Goal: Task Accomplishment & Management: Use online tool/utility

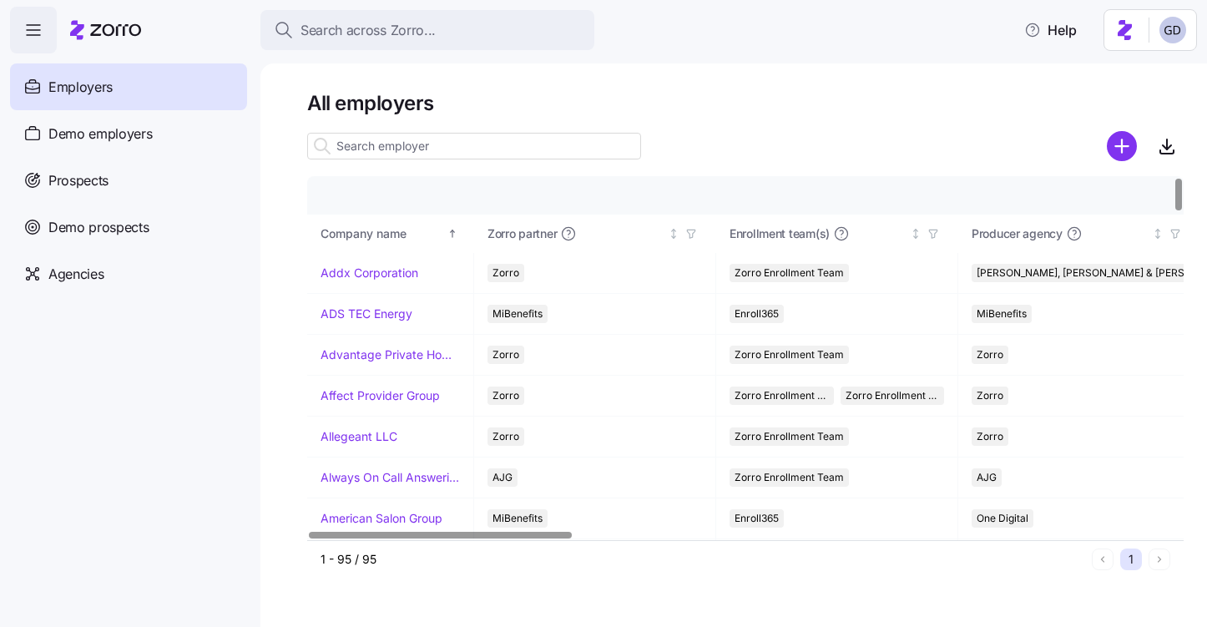
click at [444, 149] on input at bounding box center [474, 146] width 334 height 27
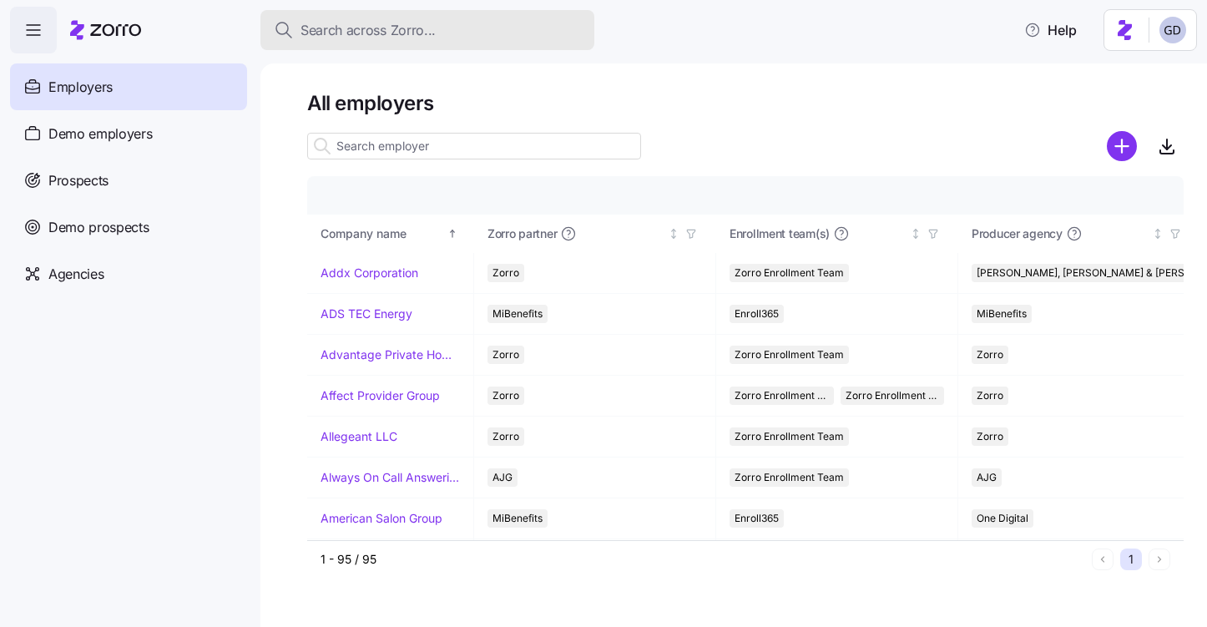
click at [412, 33] on span "Search across Zorro..." at bounding box center [368, 30] width 135 height 21
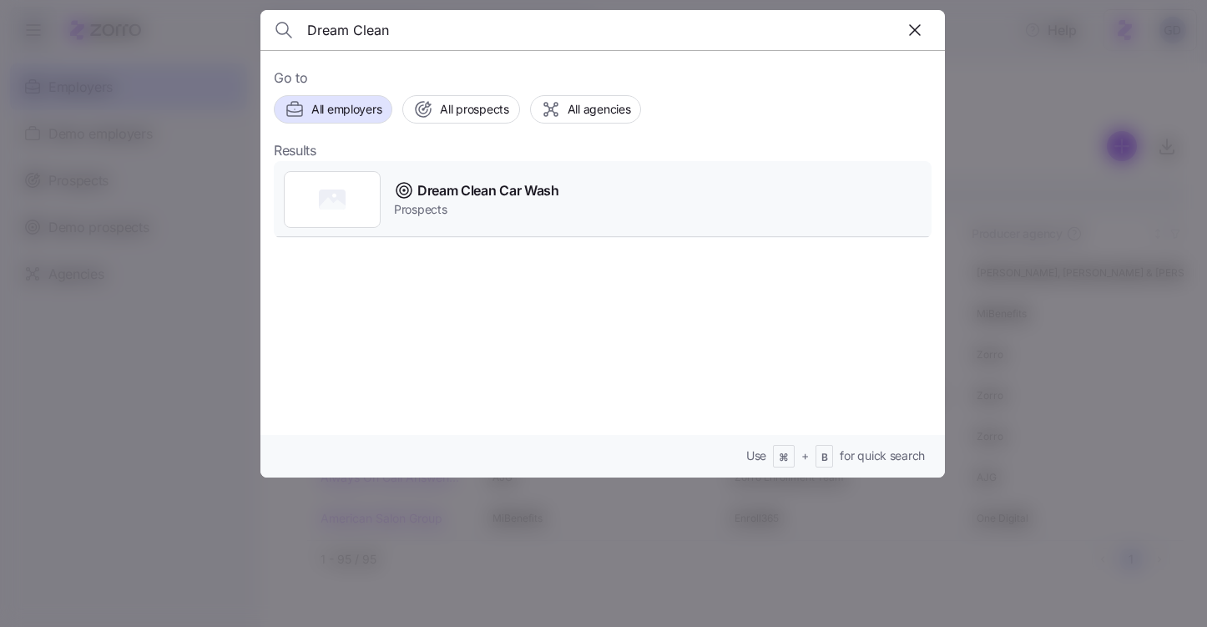
type input "Dream Clean"
click at [498, 188] on span "Dream Clean Car Wash" at bounding box center [488, 190] width 142 height 21
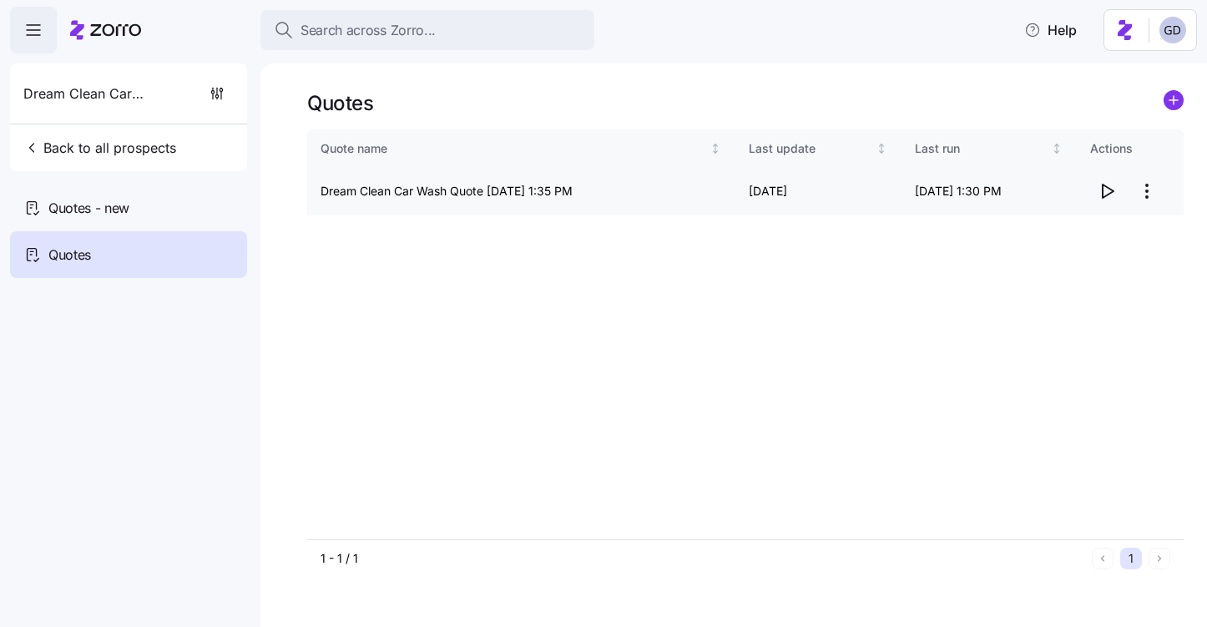
click at [1111, 192] on icon "button" at bounding box center [1107, 191] width 20 height 20
click at [164, 201] on div "Quotes - new" at bounding box center [128, 208] width 237 height 47
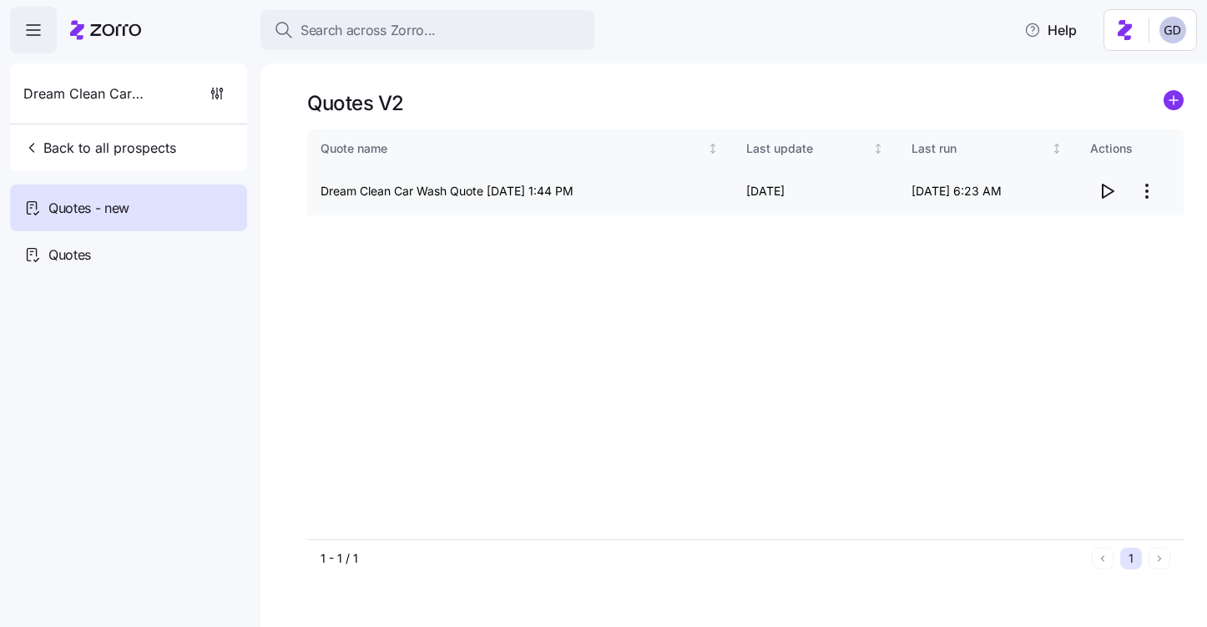
click at [1109, 193] on icon "button" at bounding box center [1107, 191] width 20 height 20
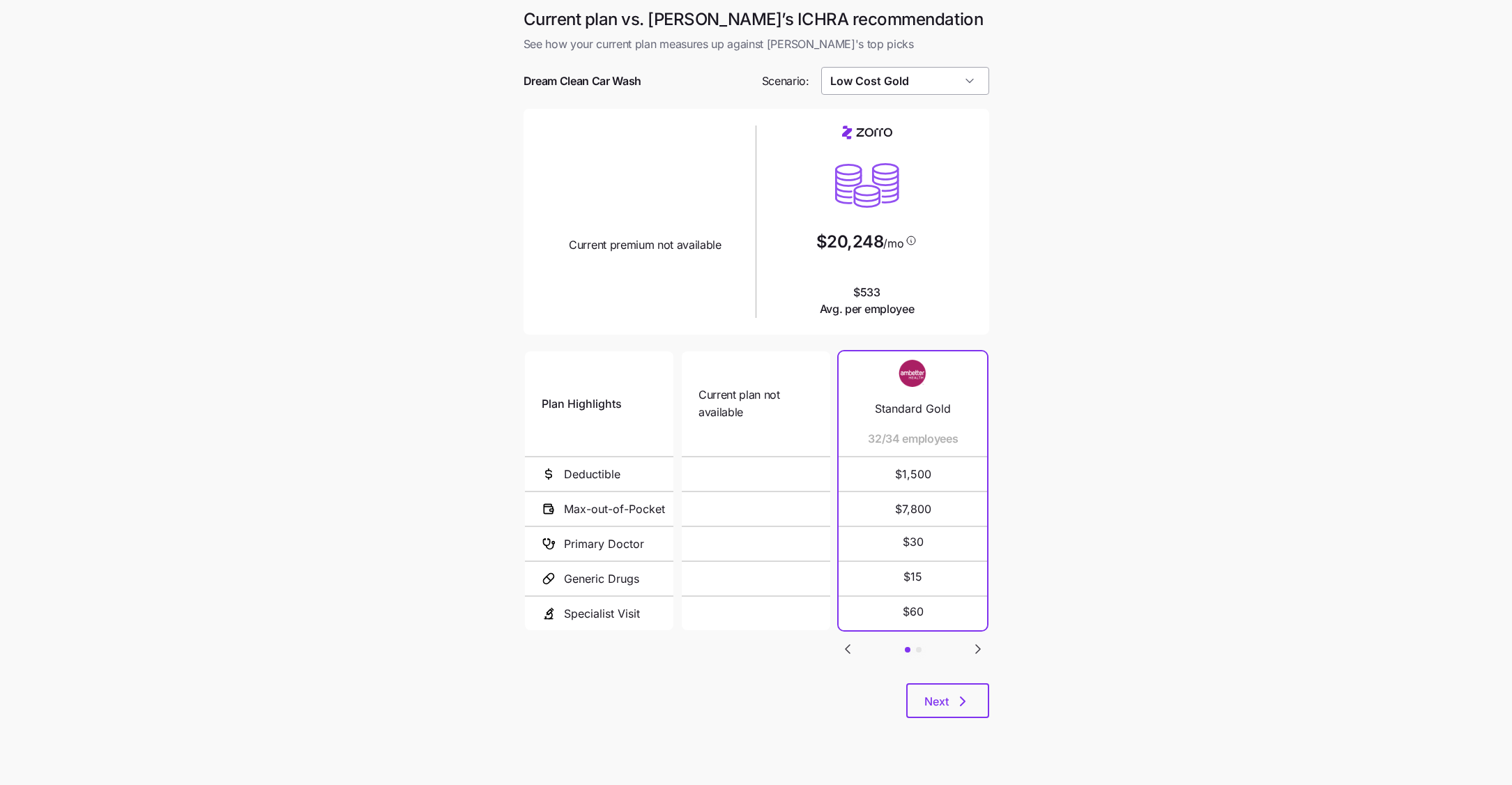
click at [913, 83] on input "Low Cost Gold" at bounding box center [905, 80] width 168 height 28
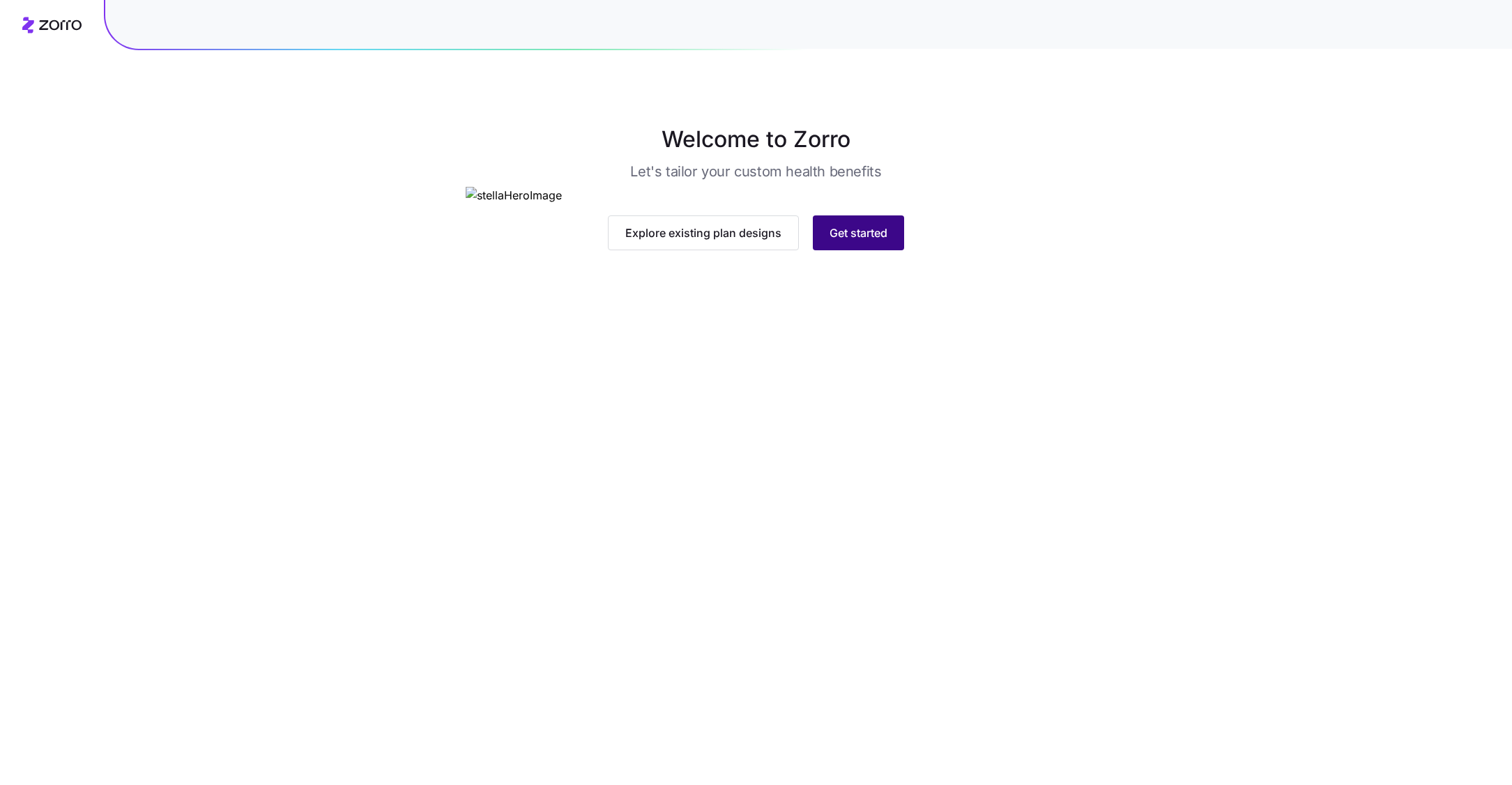
click at [871, 241] on span "Get started" at bounding box center [858, 233] width 58 height 17
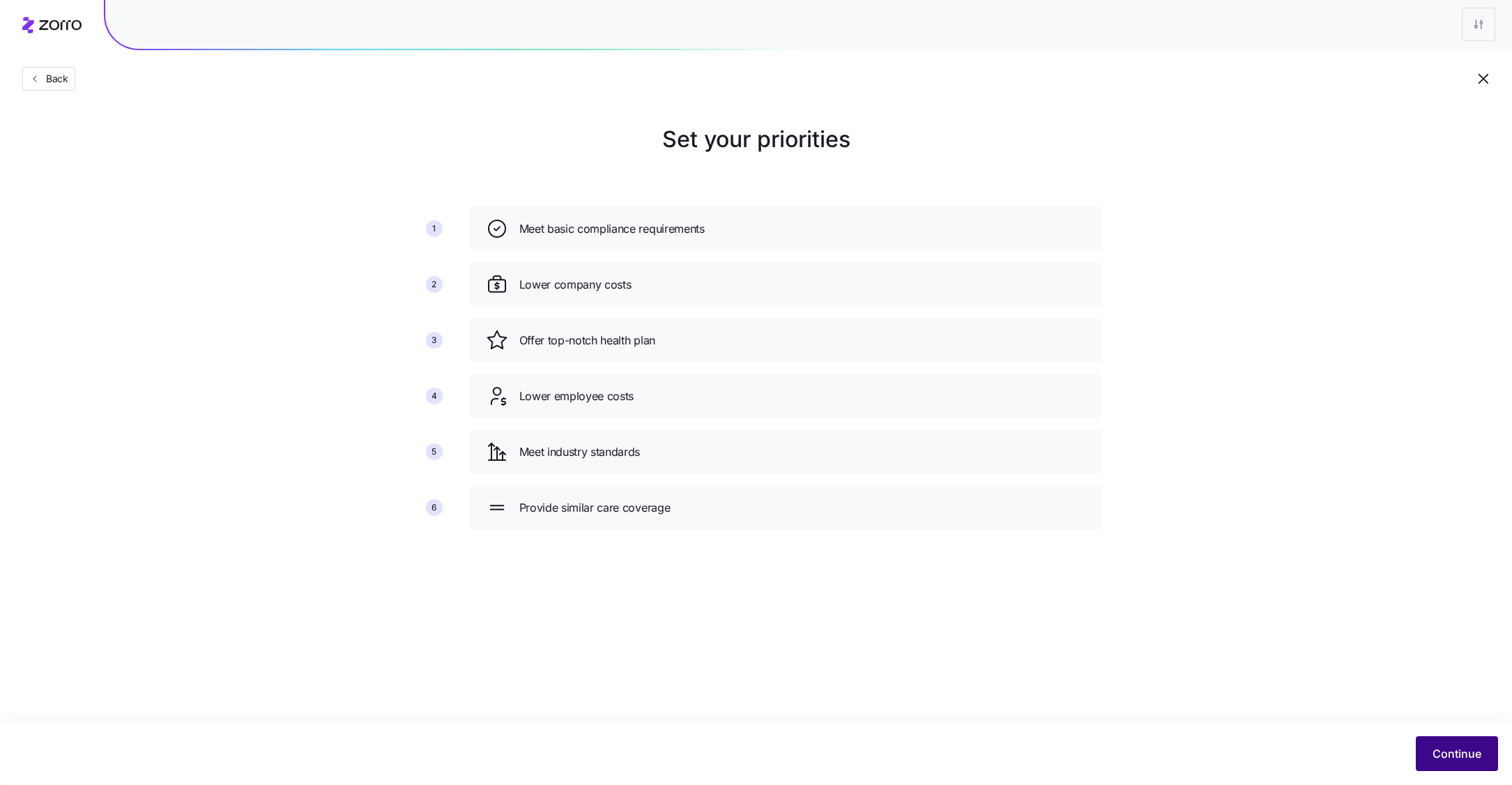
click at [1446, 754] on span "Continue" at bounding box center [1457, 754] width 48 height 17
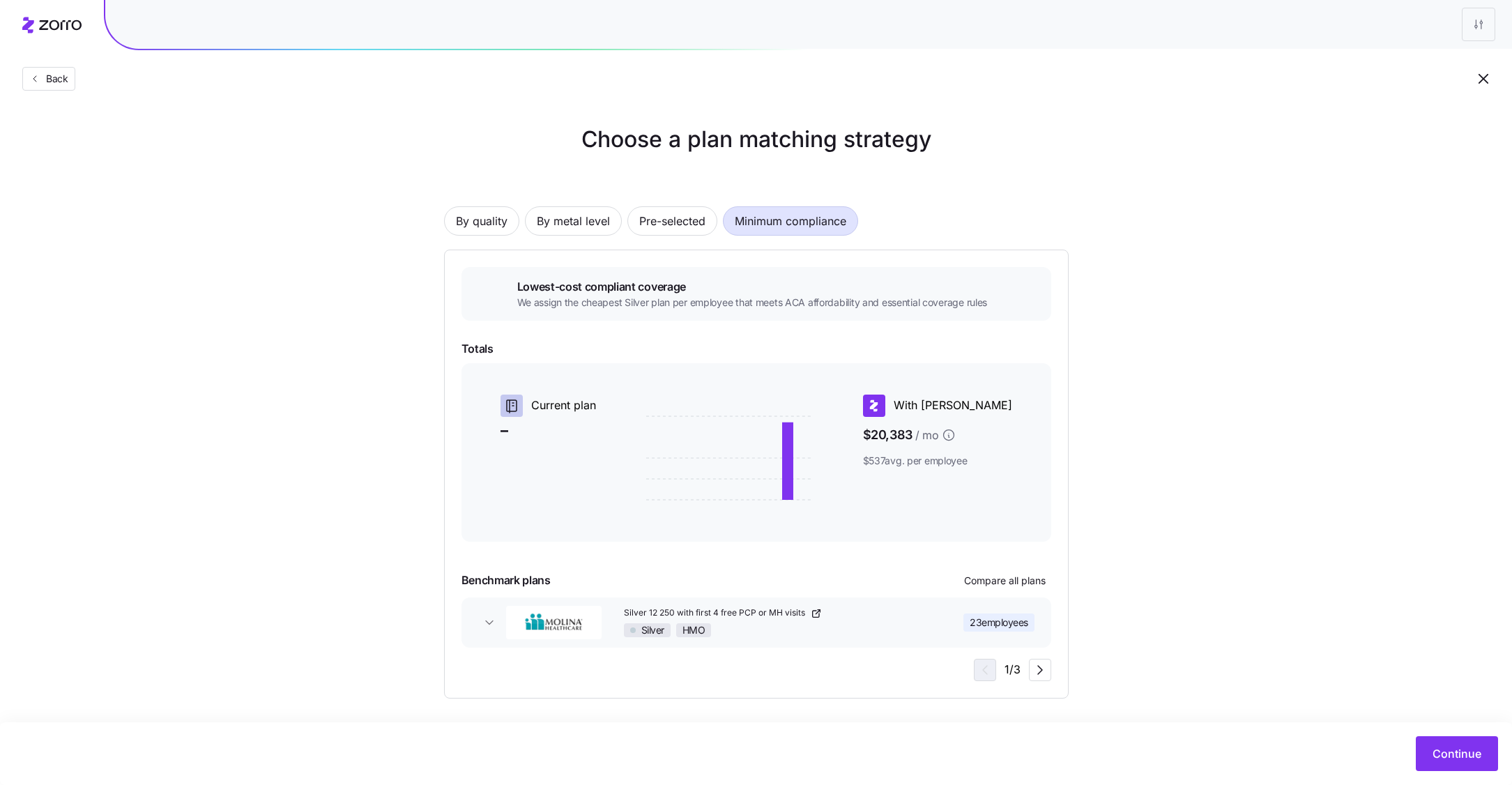
scroll to position [3, 0]
click at [1032, 670] on icon "button" at bounding box center [1040, 668] width 17 height 17
click at [1449, 744] on button "Continue" at bounding box center [1457, 754] width 83 height 35
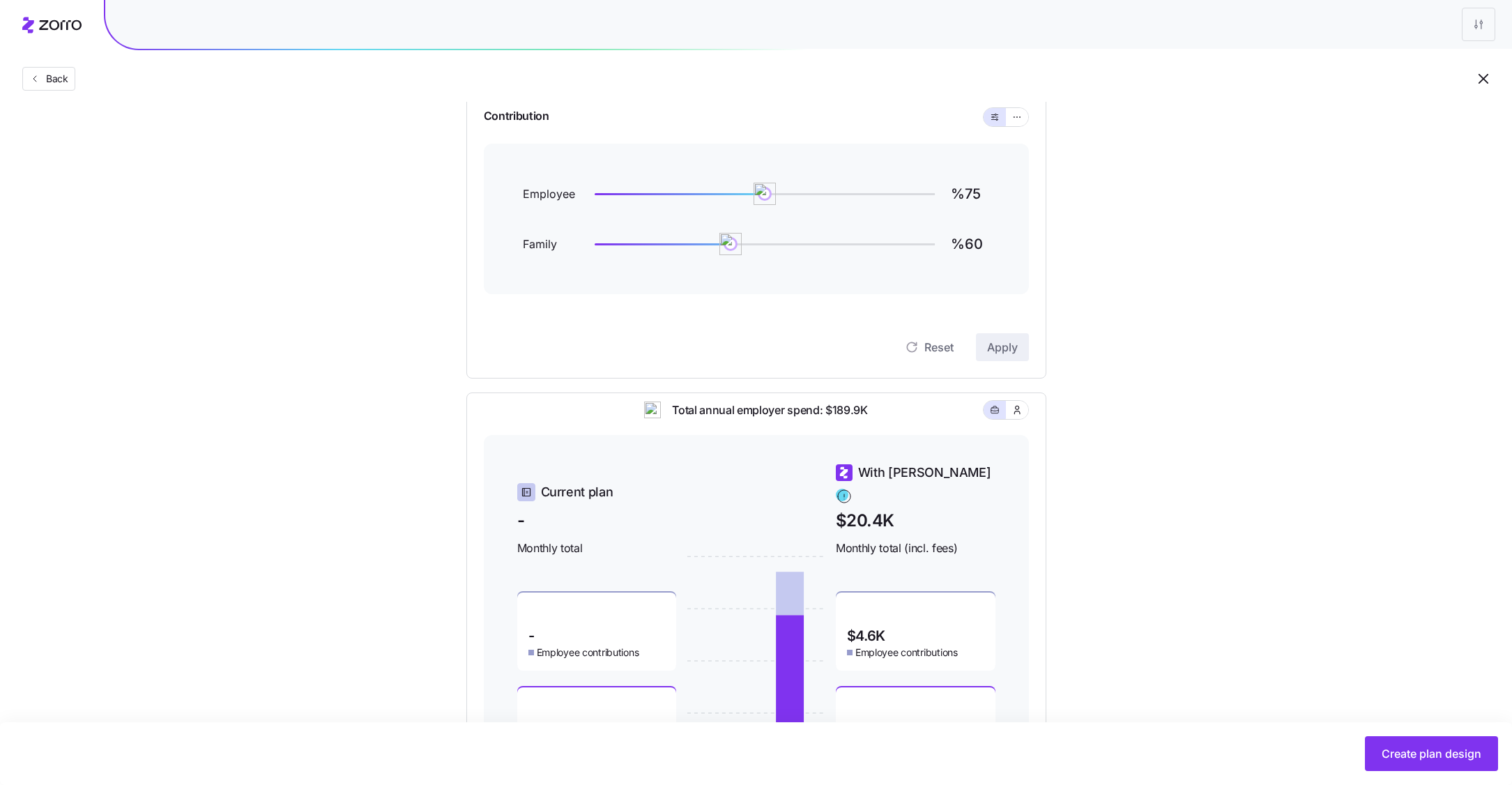
scroll to position [144, 0]
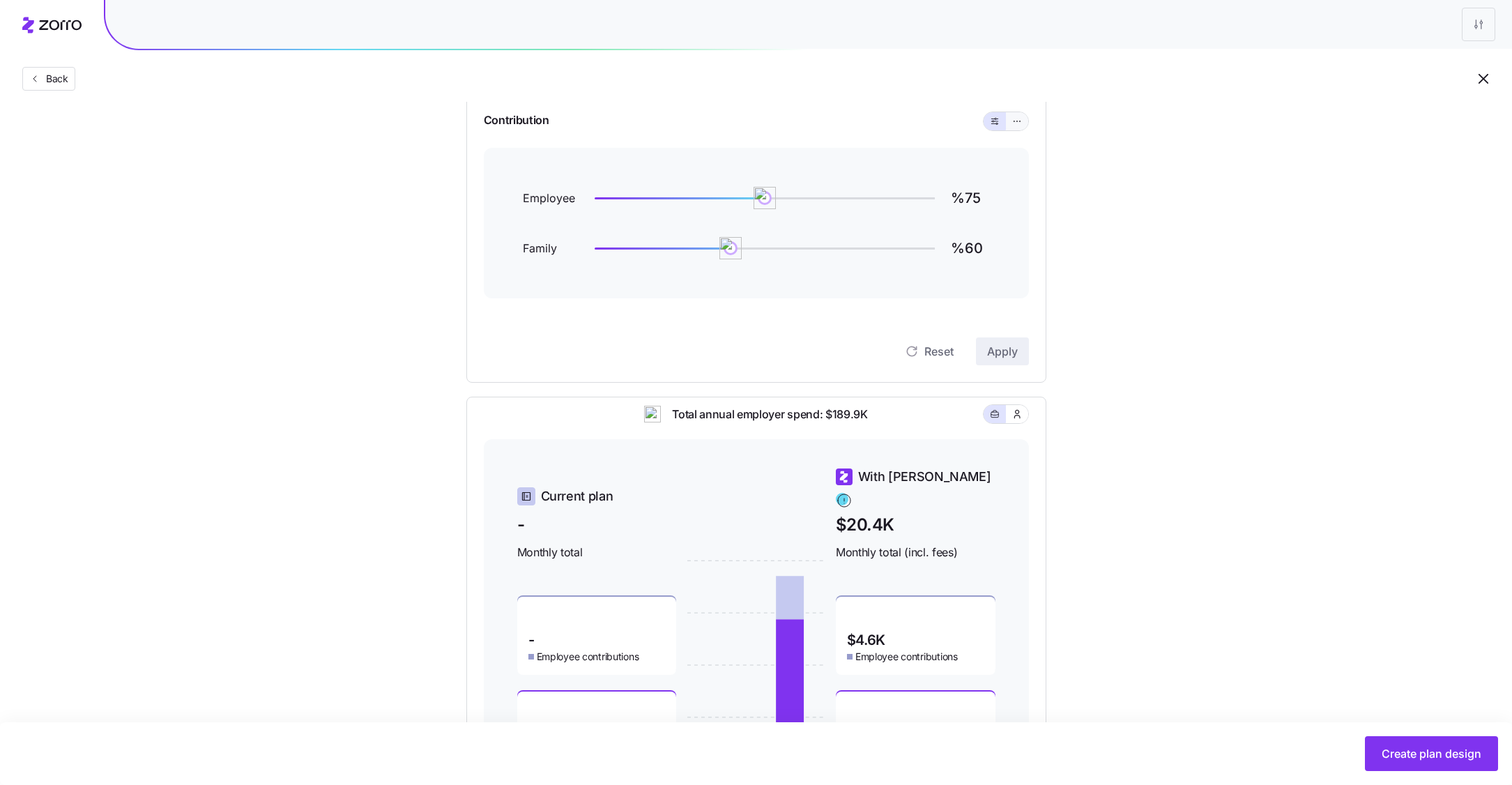
click at [1015, 112] on button "button" at bounding box center [1017, 121] width 23 height 18
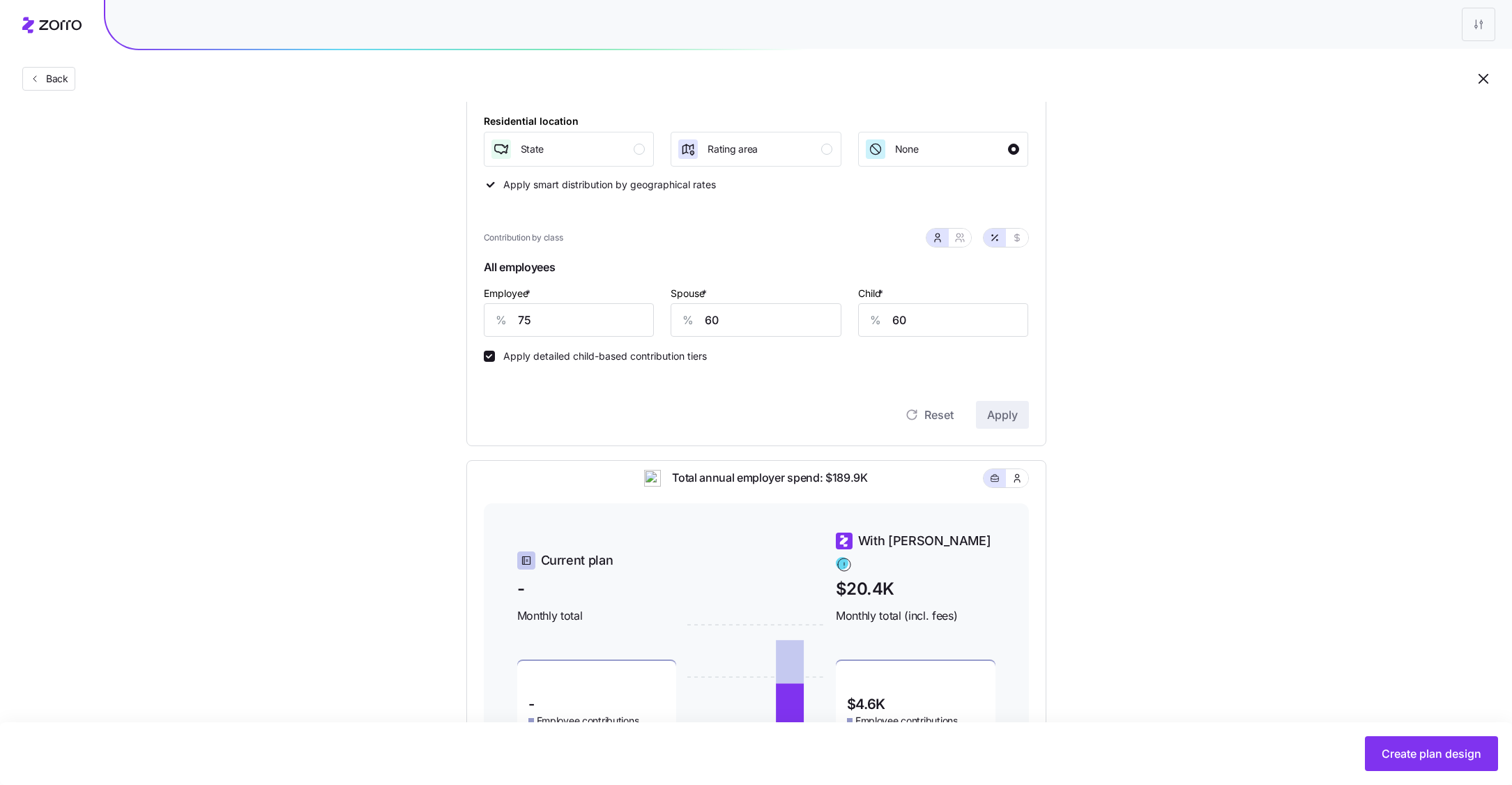
scroll to position [273, 0]
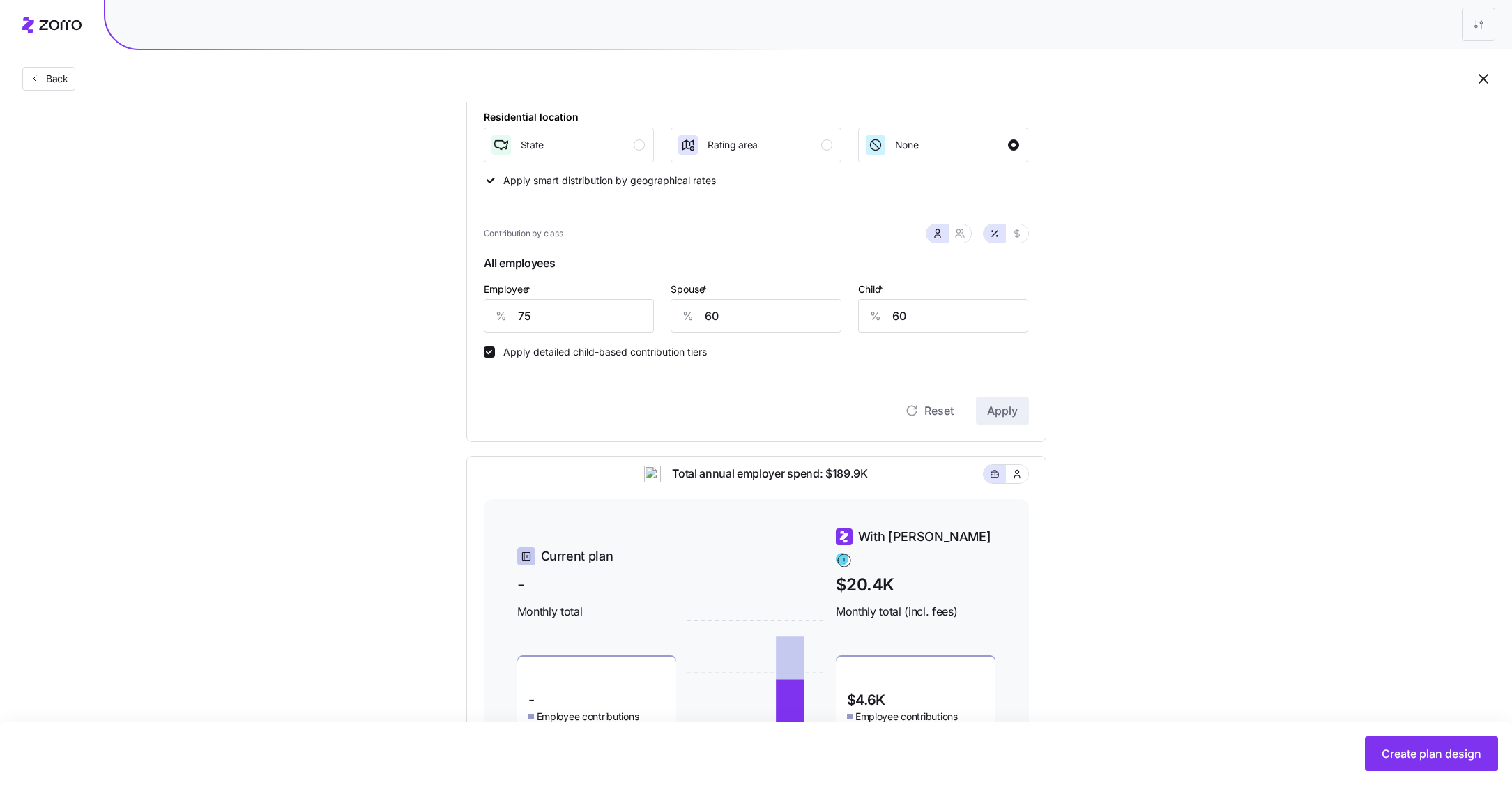
click at [955, 335] on div "Apply detailed child-based contribution tiers" at bounding box center [756, 345] width 545 height 25
click at [942, 322] on input "60" at bounding box center [943, 316] width 171 height 33
type input "0"
click at [739, 315] on input "60" at bounding box center [756, 316] width 171 height 33
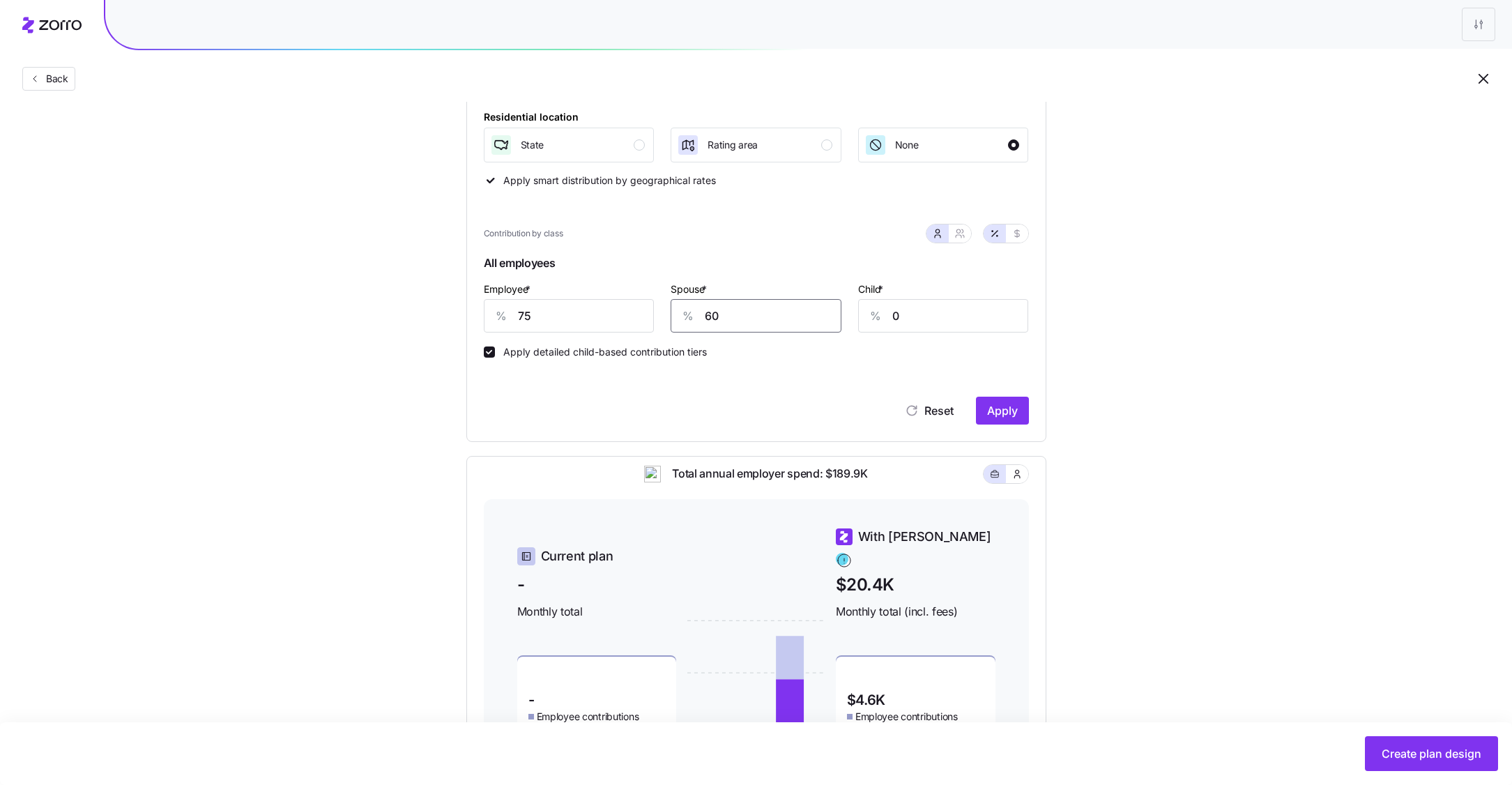
click at [739, 315] on input "60" at bounding box center [756, 316] width 171 height 33
type input "0"
click at [1005, 408] on span "Apply" at bounding box center [1002, 411] width 31 height 17
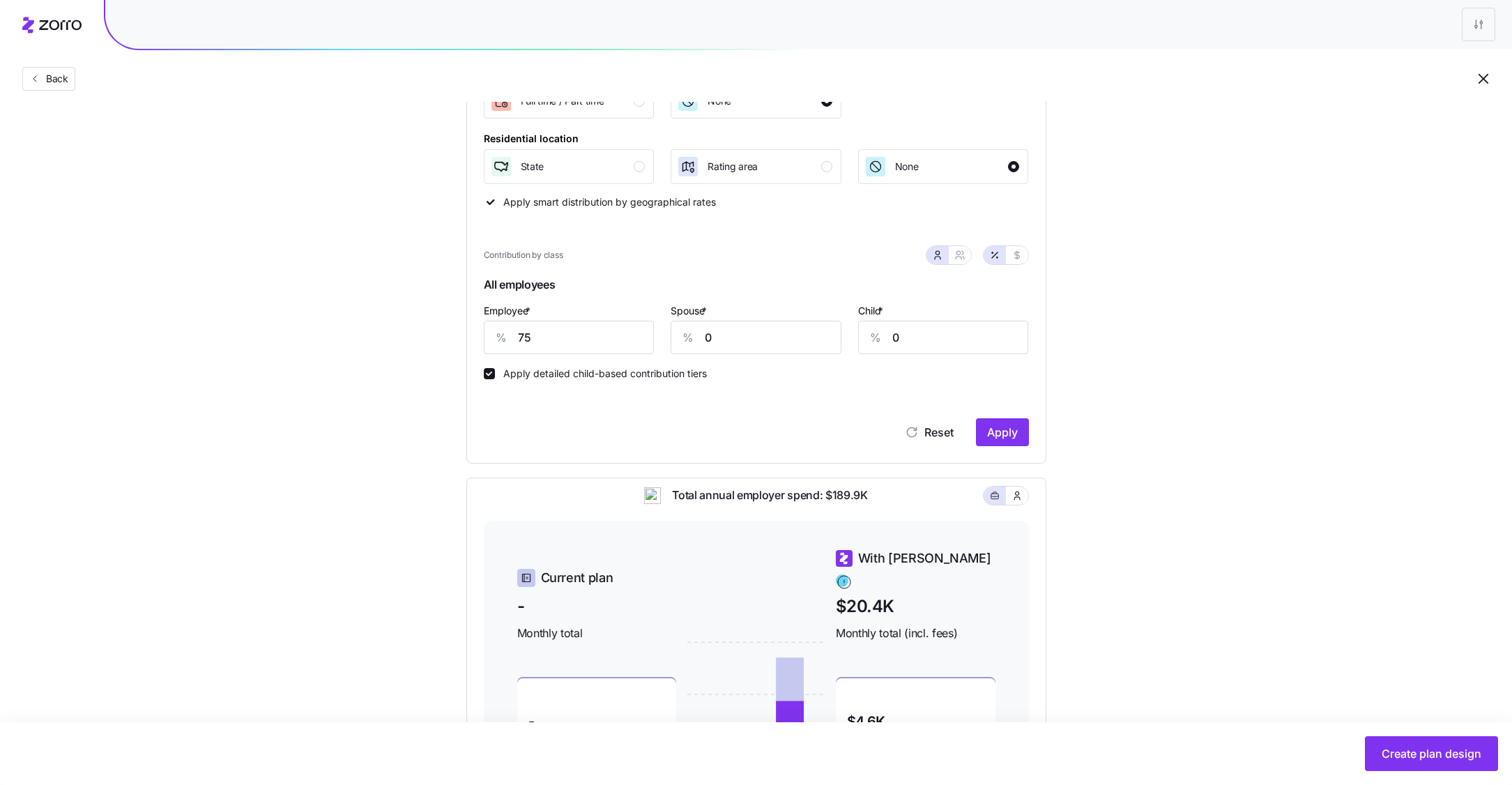
scroll to position [250, 0]
click at [616, 337] on input "75" at bounding box center [569, 340] width 171 height 33
click at [997, 427] on button "Apply" at bounding box center [1002, 433] width 53 height 28
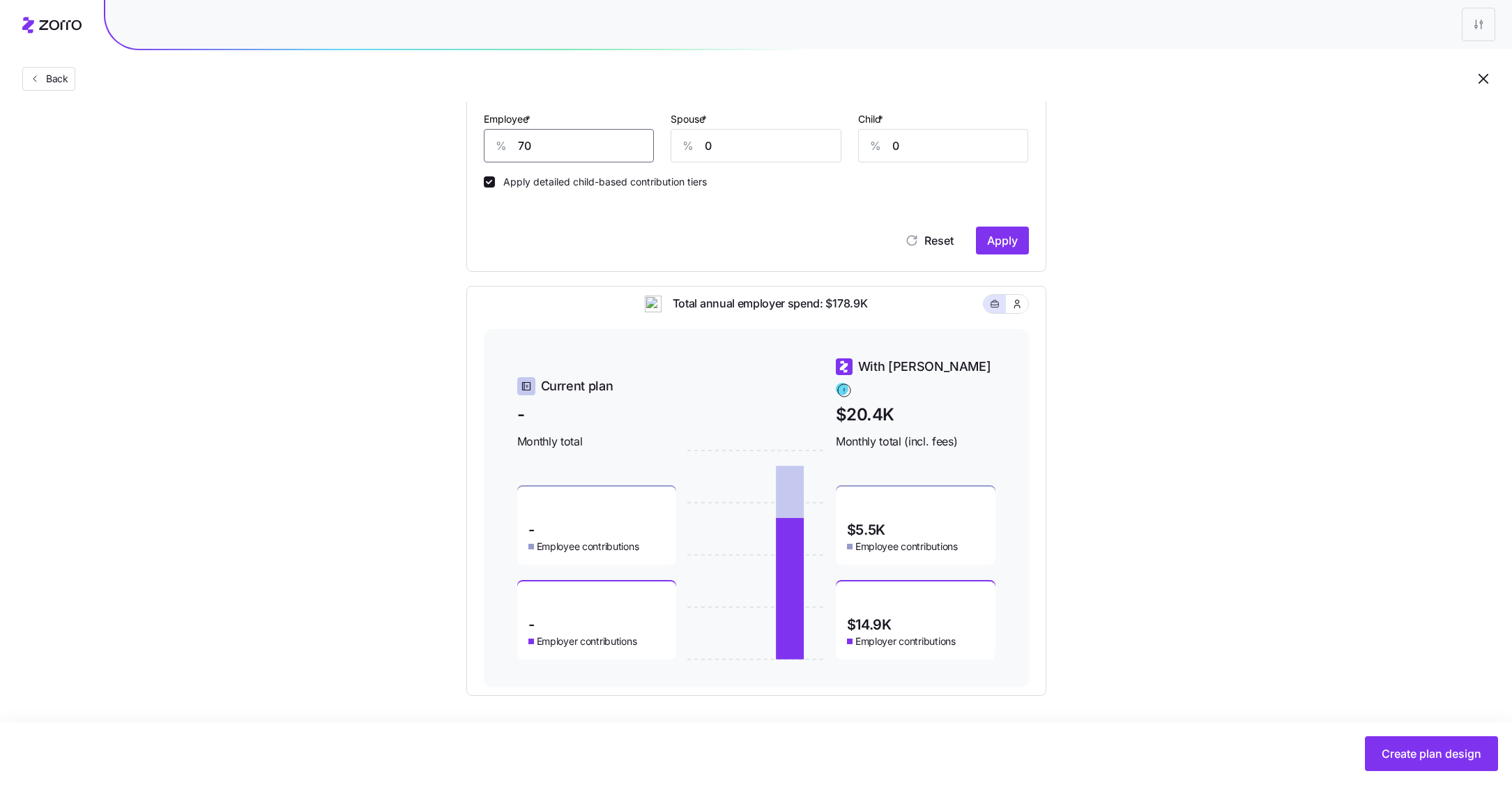
click at [536, 144] on input "70" at bounding box center [569, 145] width 171 height 33
type input "72"
click at [1005, 238] on span "Apply" at bounding box center [1002, 241] width 31 height 17
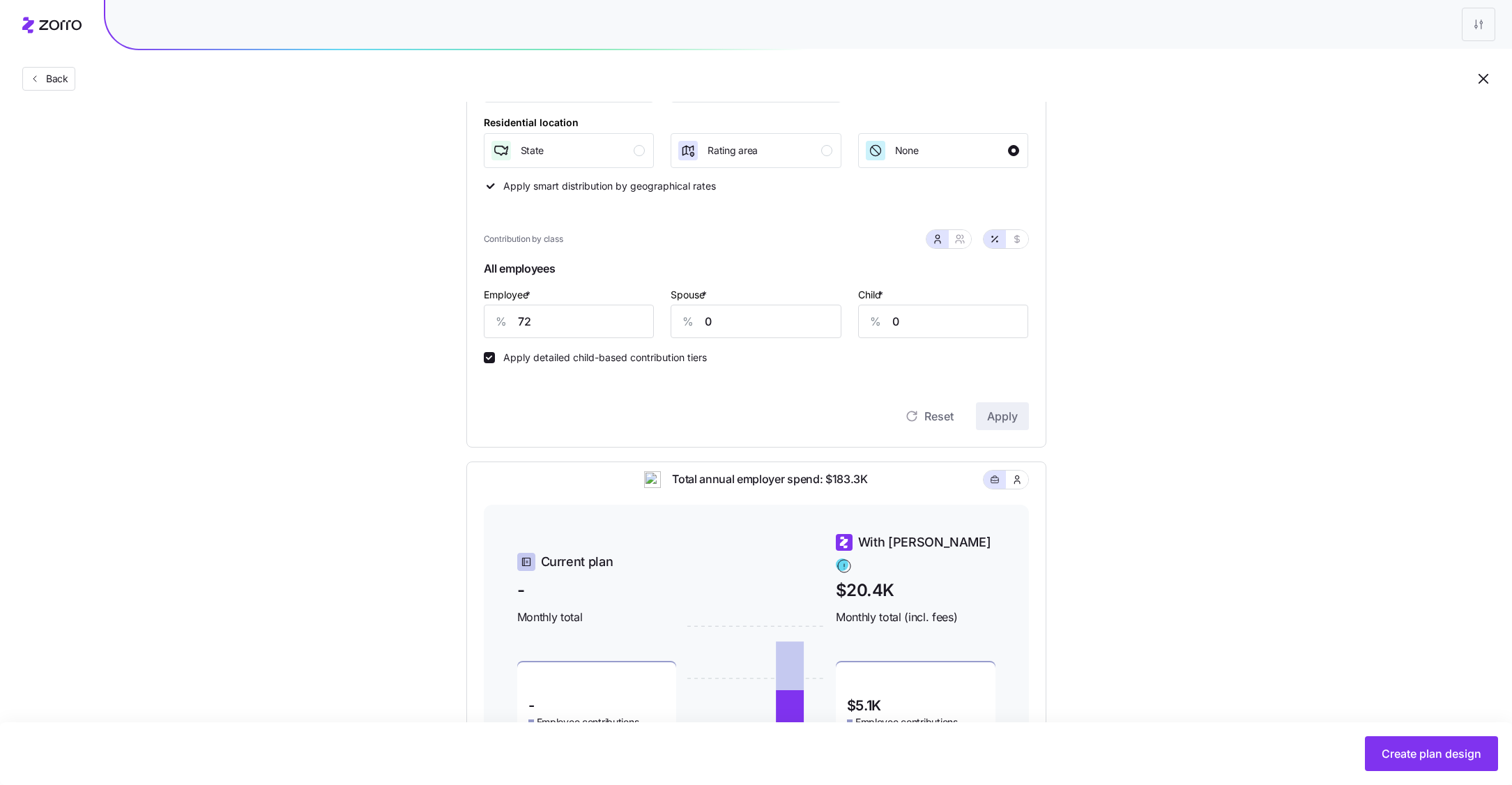
scroll to position [254, 0]
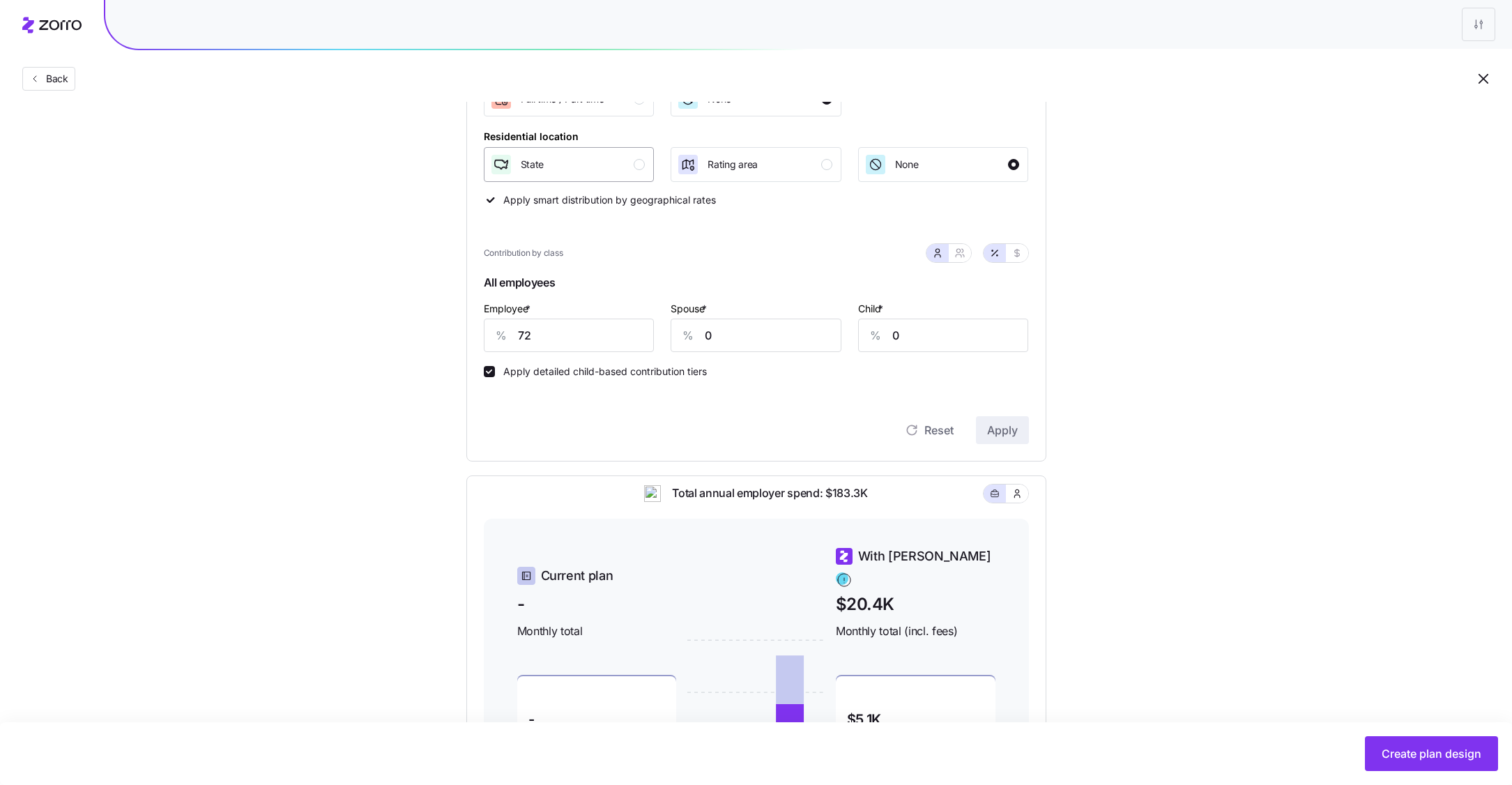
click at [630, 161] on div "State" at bounding box center [568, 165] width 155 height 23
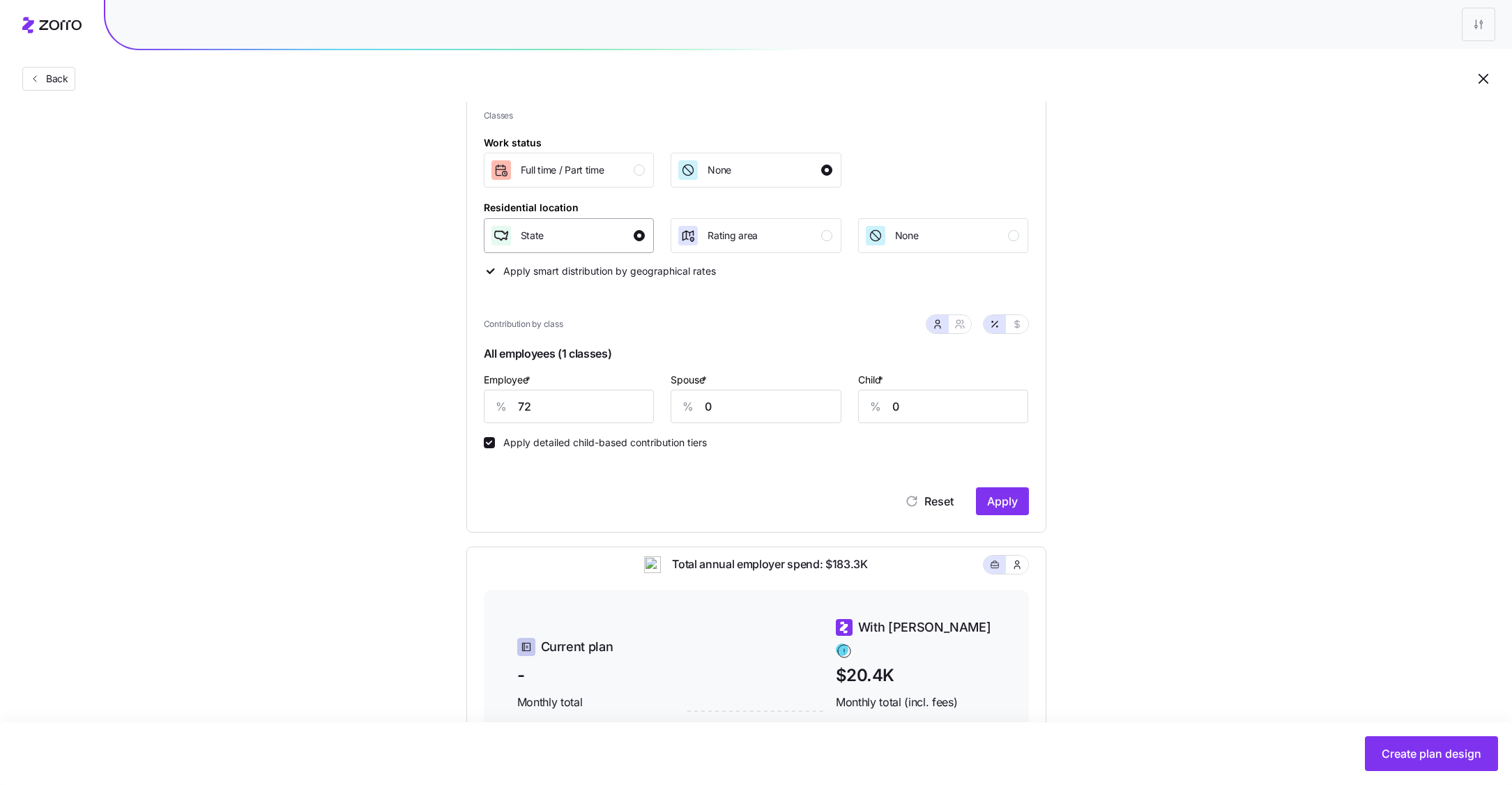
scroll to position [180, 0]
click at [1000, 518] on button "Apply" at bounding box center [1002, 503] width 53 height 28
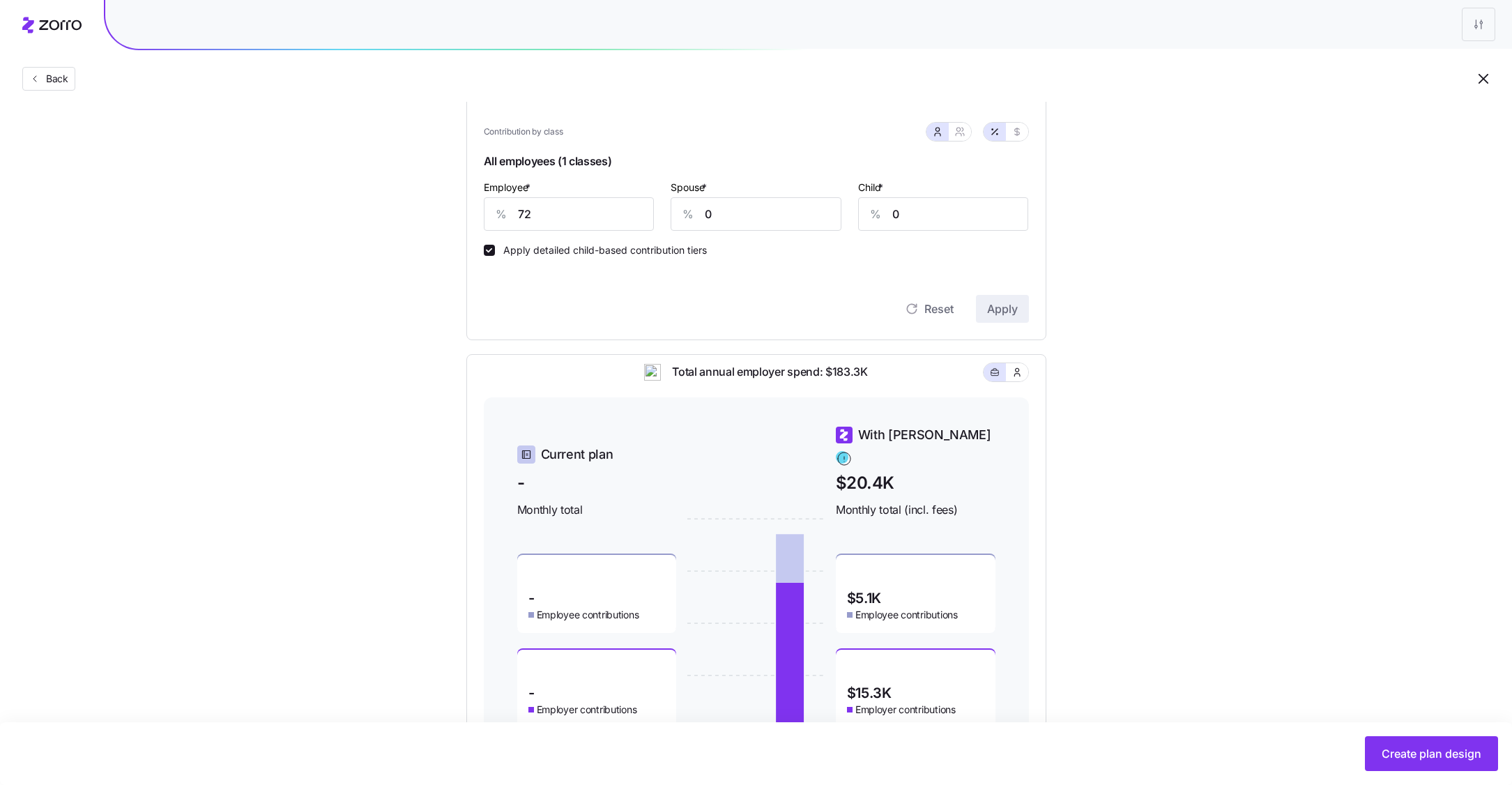
scroll to position [435, 0]
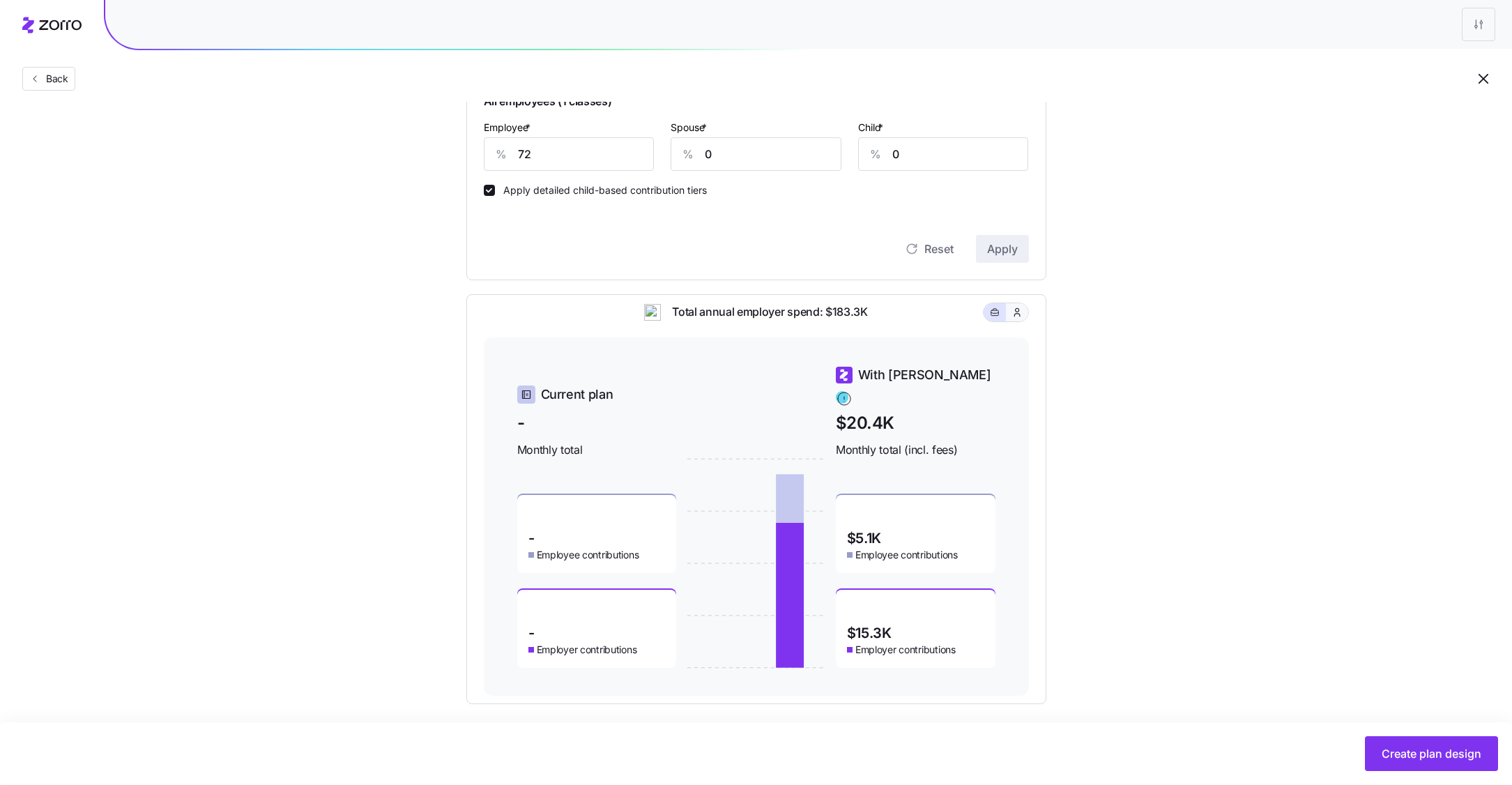
click at [1020, 319] on icon "button" at bounding box center [1017, 312] width 11 height 14
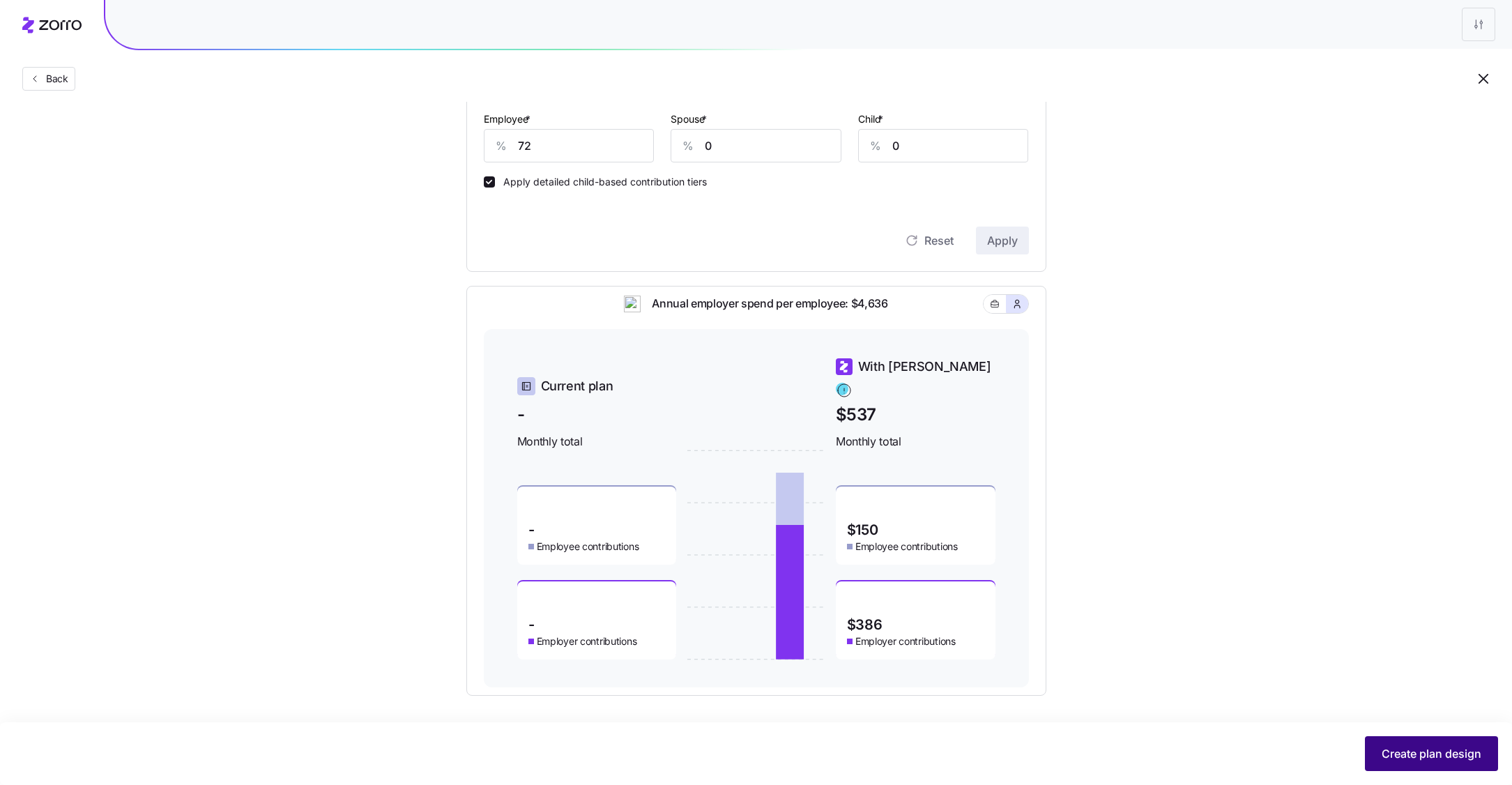
click at [1427, 749] on span "Create plan design" at bounding box center [1431, 754] width 99 height 17
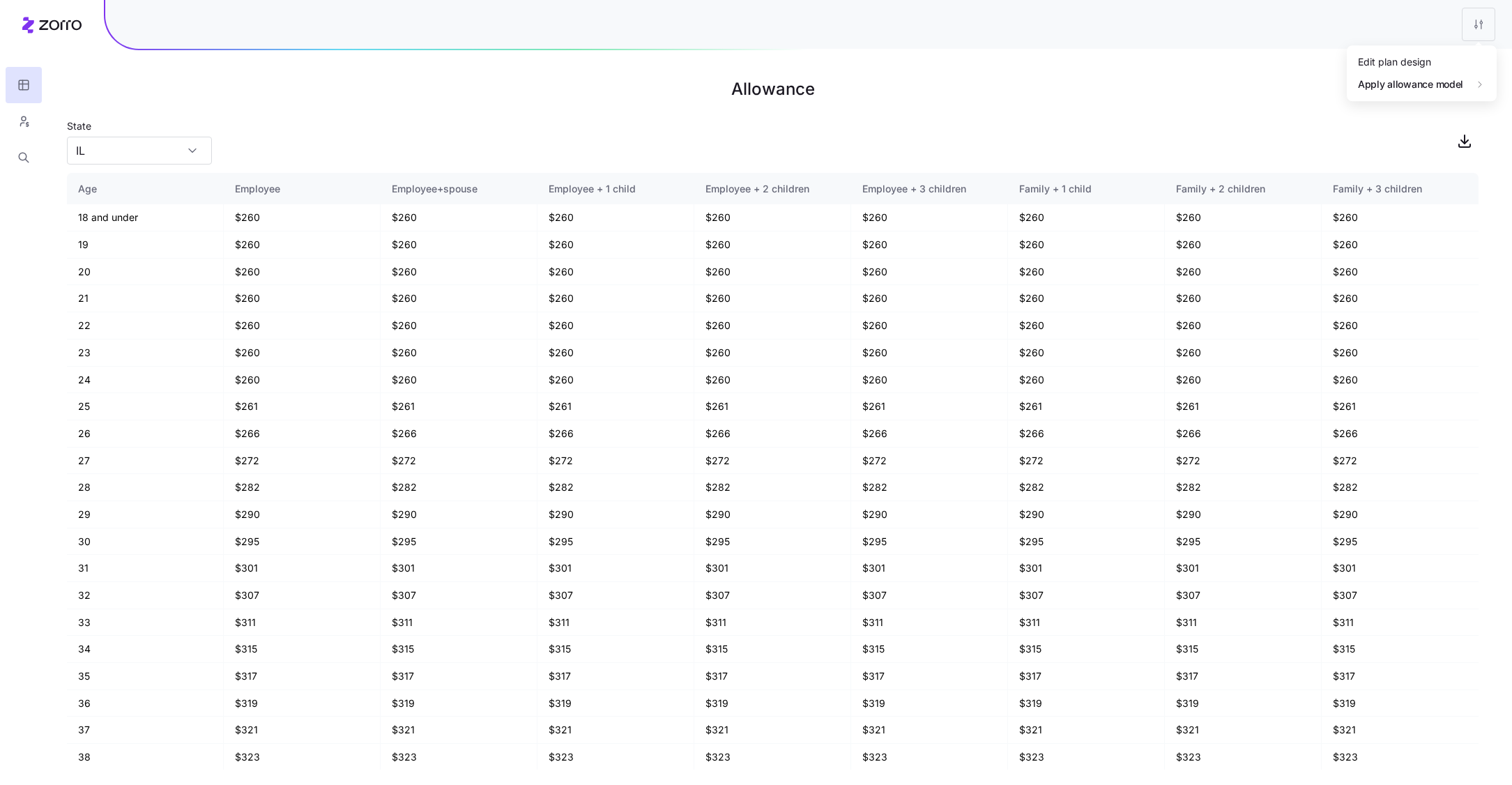
click at [1475, 37] on html "Allowance State IL Age Employee Employee+spouse Employee + 1 child Employee + 2…" at bounding box center [756, 392] width 1512 height 785
click at [1406, 68] on div "Edit plan design" at bounding box center [1395, 62] width 73 height 15
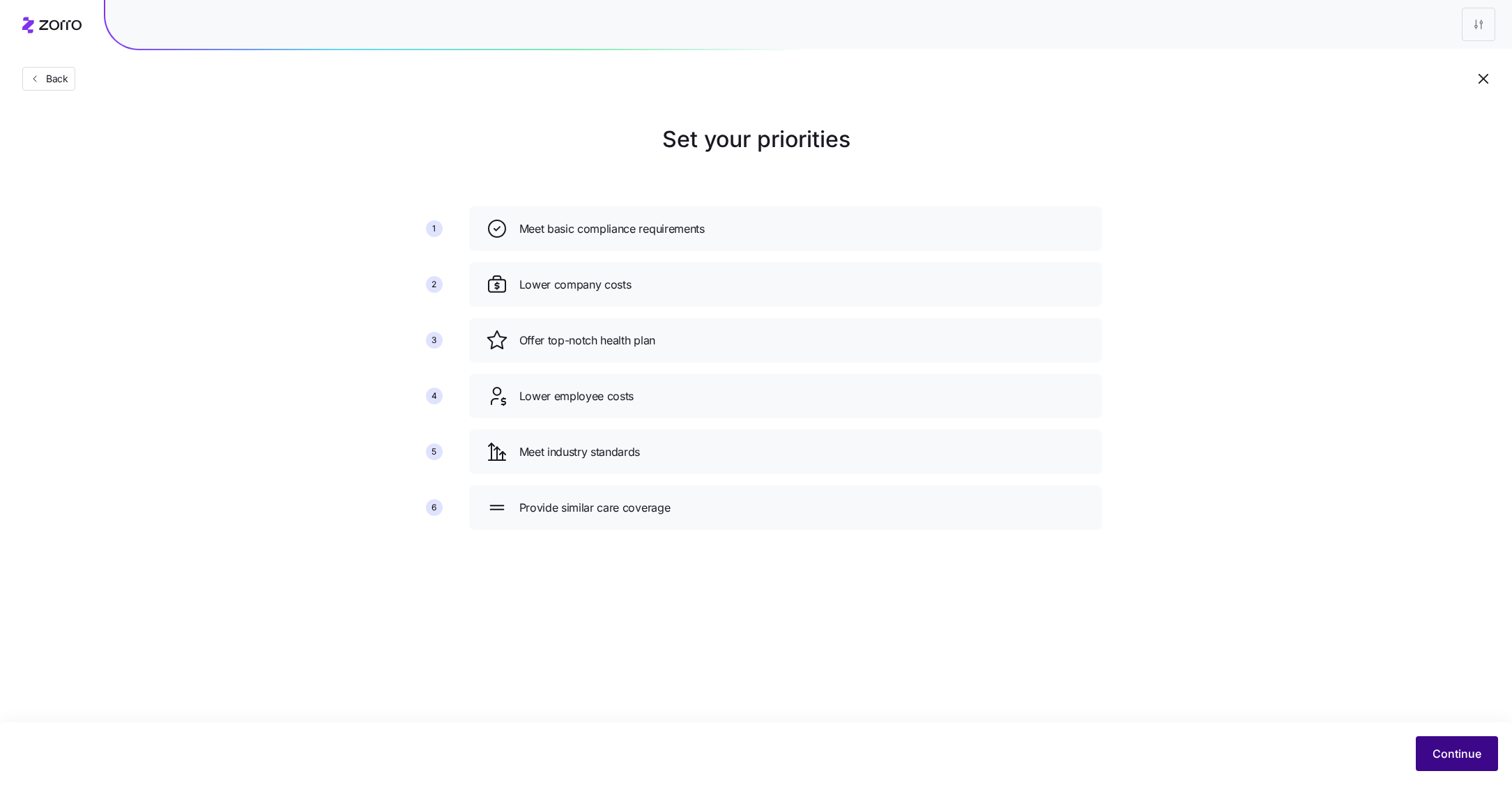
click at [1460, 746] on button "Continue" at bounding box center [1457, 754] width 83 height 35
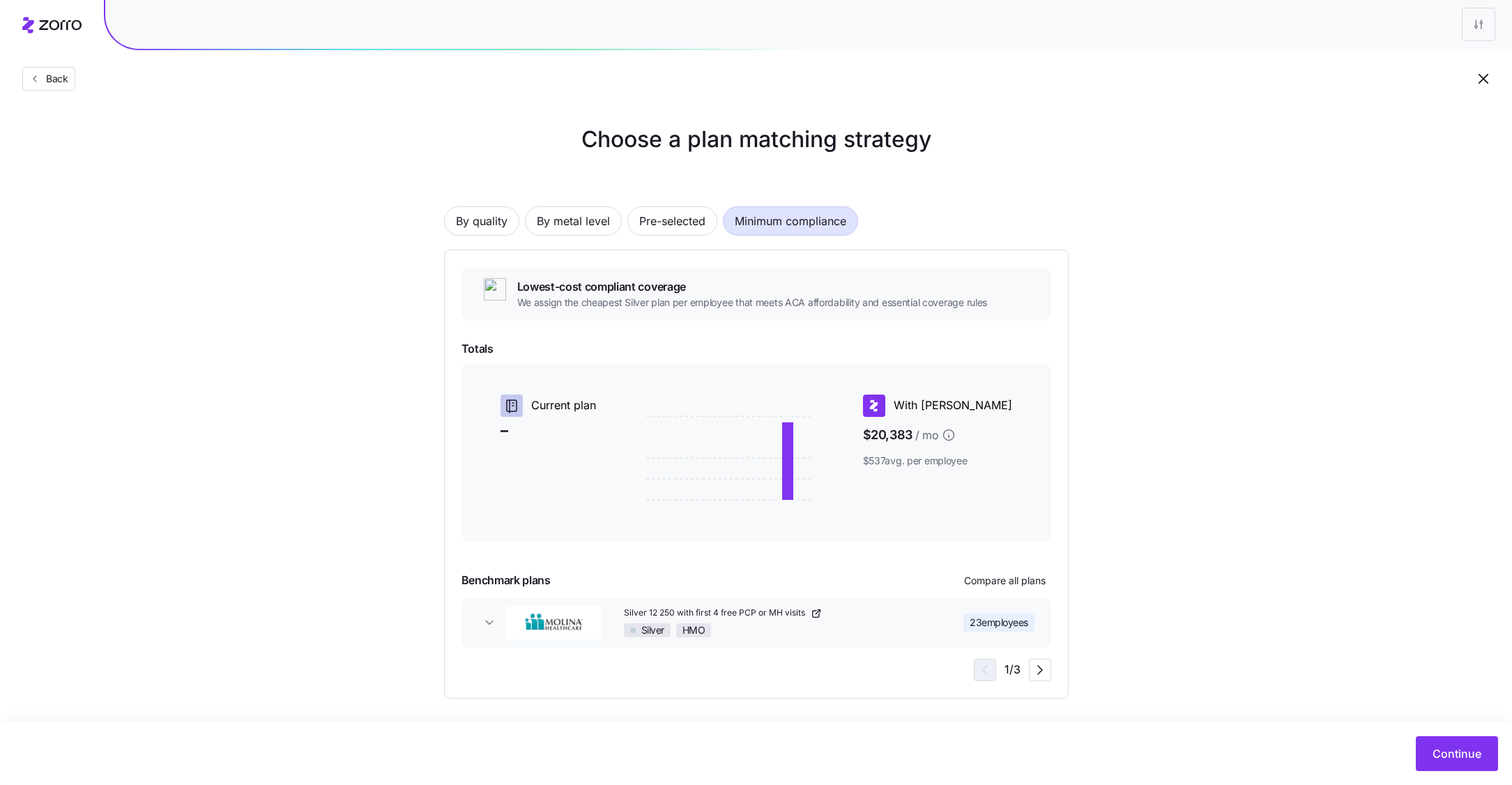
scroll to position [3, 0]
click at [1043, 674] on icon "button" at bounding box center [1040, 668] width 17 height 17
click at [1439, 767] on button "Continue" at bounding box center [1457, 754] width 83 height 35
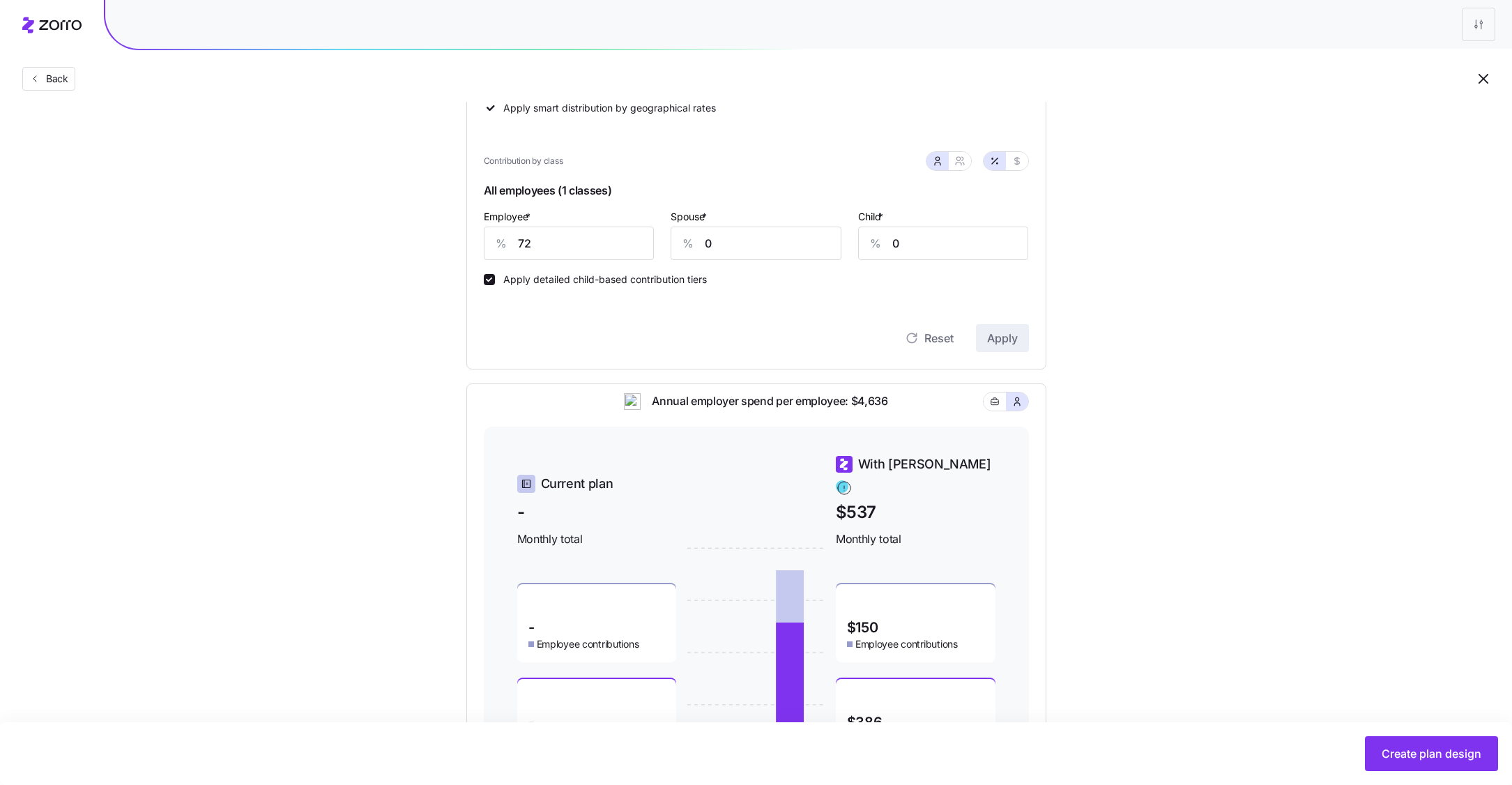
scroll to position [444, 0]
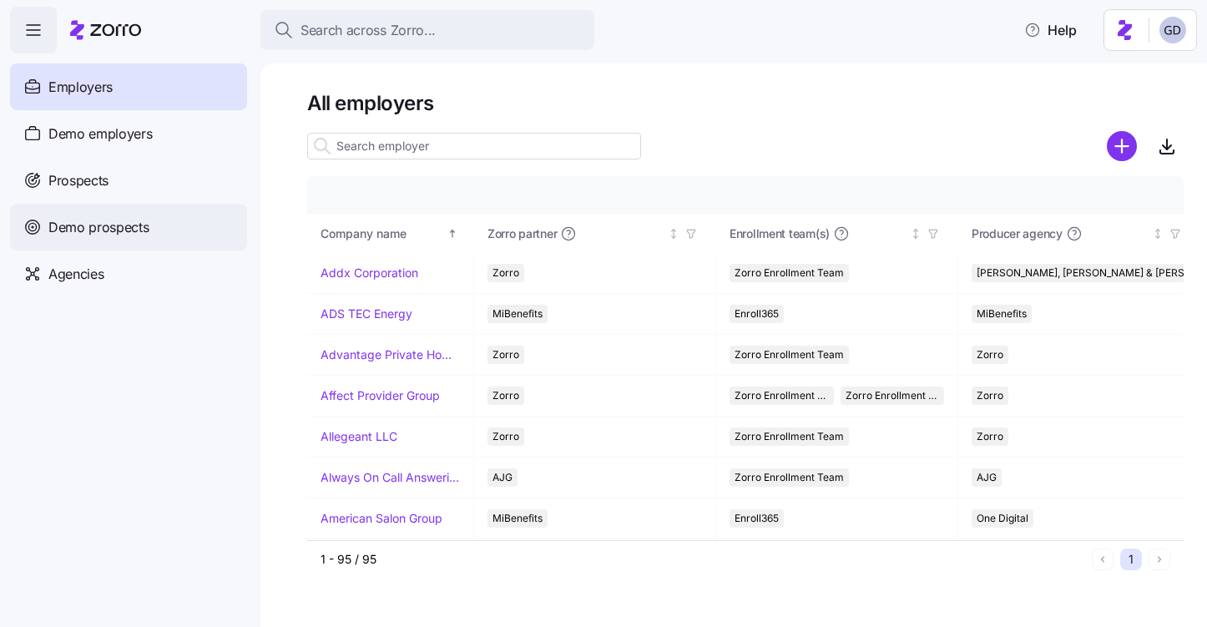
click at [125, 239] on div "Demo prospects" at bounding box center [128, 227] width 237 height 47
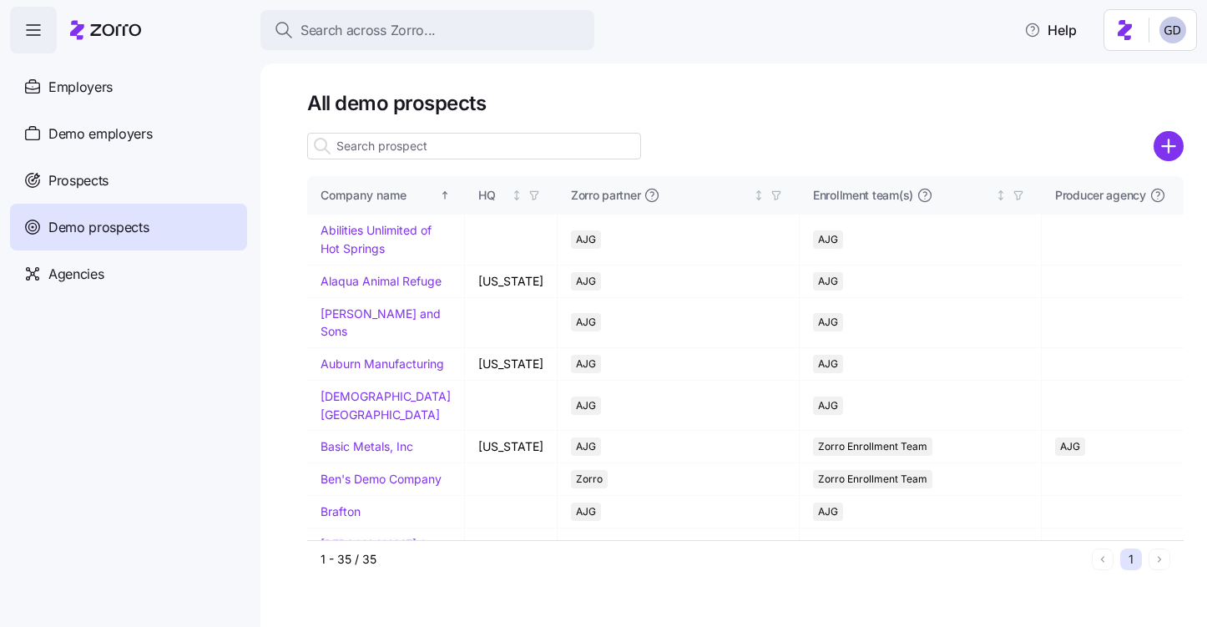
click at [495, 156] on input at bounding box center [474, 146] width 334 height 27
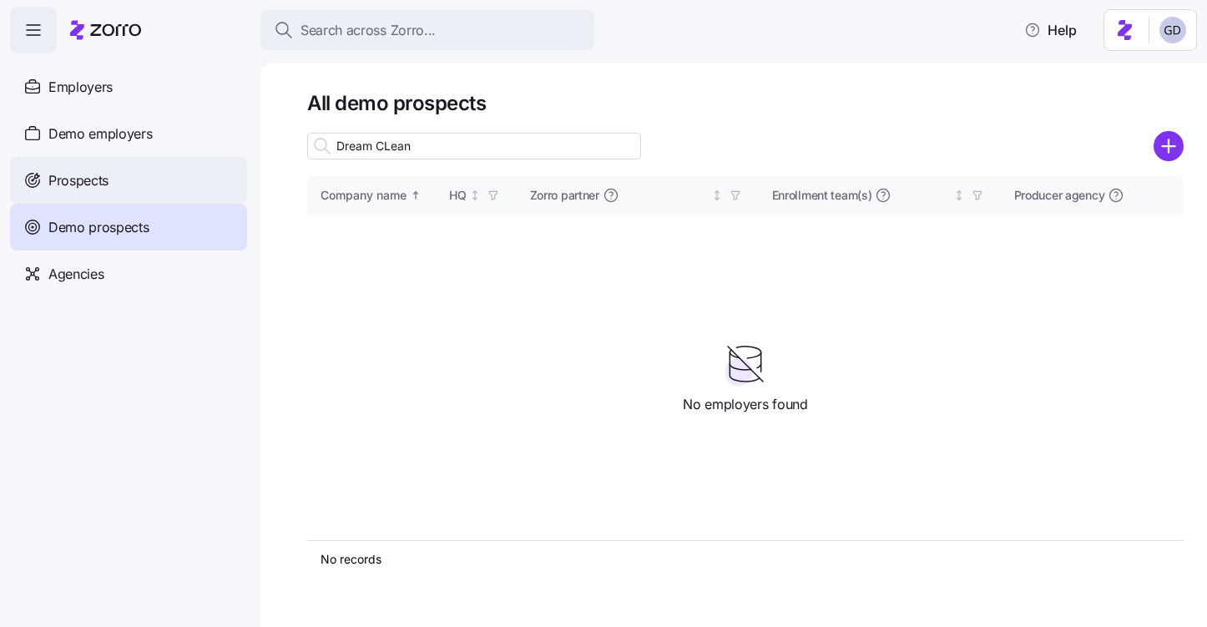
type input "Dream CLean"
click at [33, 179] on icon at bounding box center [34, 179] width 3 height 3
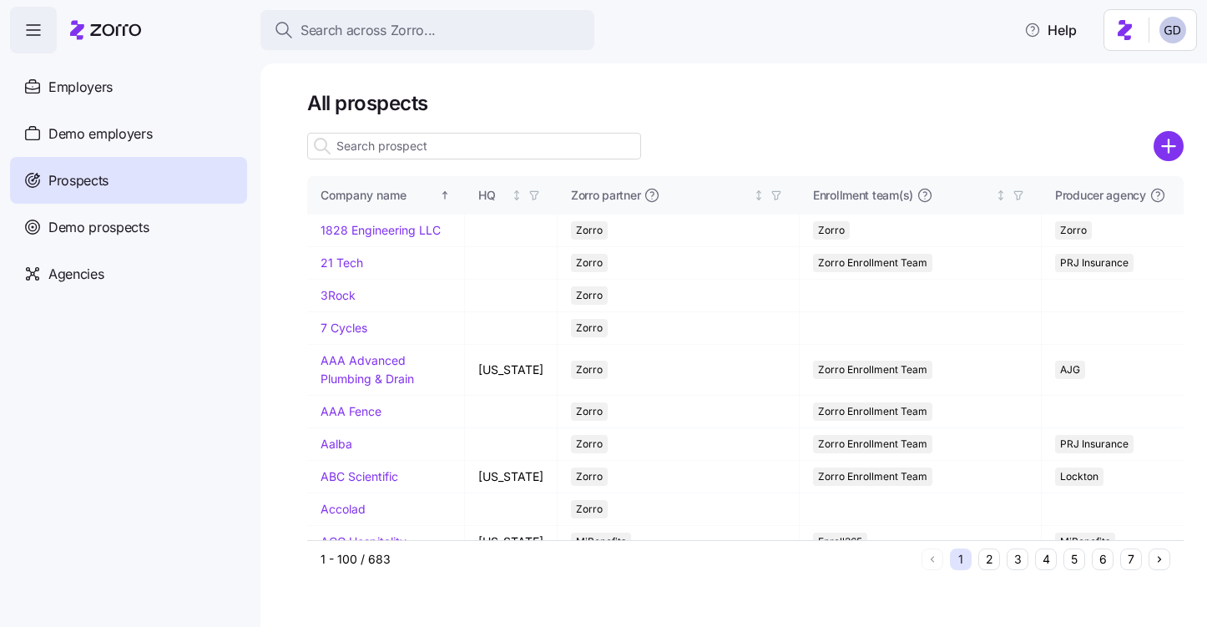
click at [433, 147] on input at bounding box center [474, 146] width 334 height 27
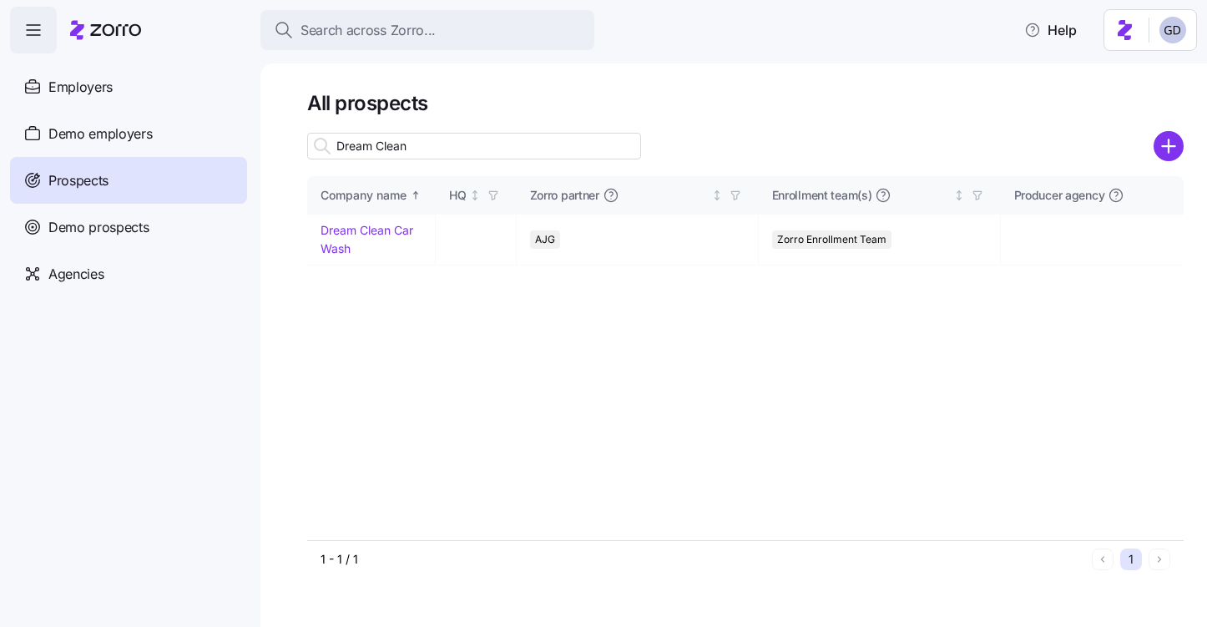
type input "Dream Clean"
click at [388, 233] on link "Dream Clean Car Wash" at bounding box center [367, 239] width 93 height 33
click at [351, 230] on link "Dream Clean Car Wash" at bounding box center [367, 239] width 93 height 33
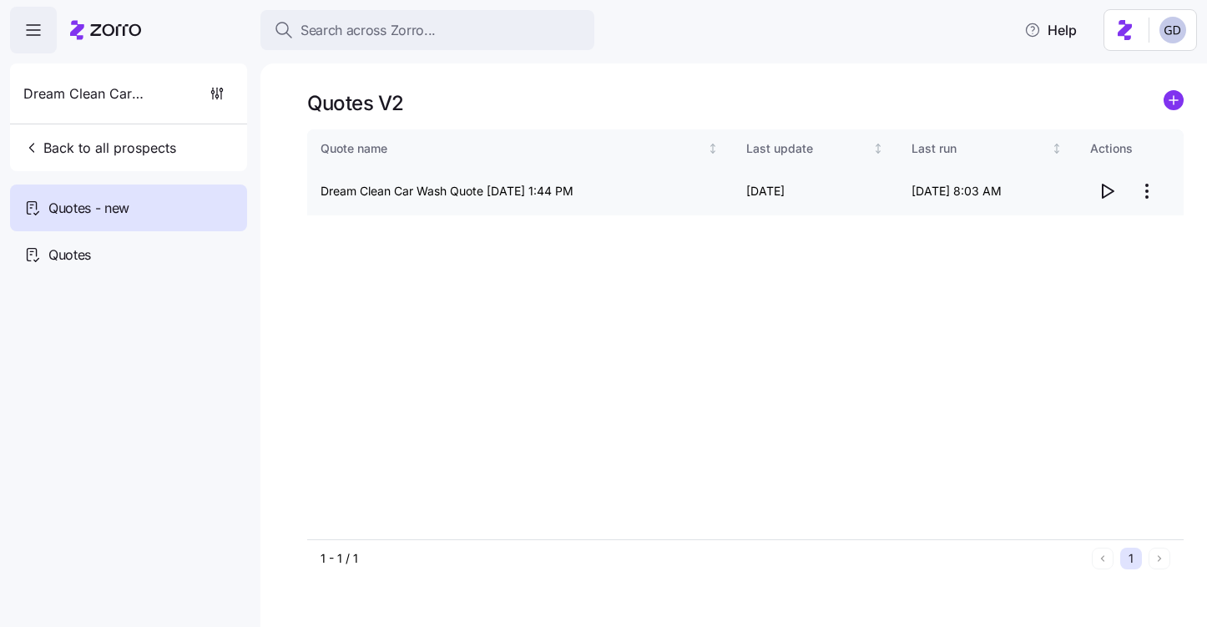
click at [1106, 192] on icon "button" at bounding box center [1107, 191] width 20 height 20
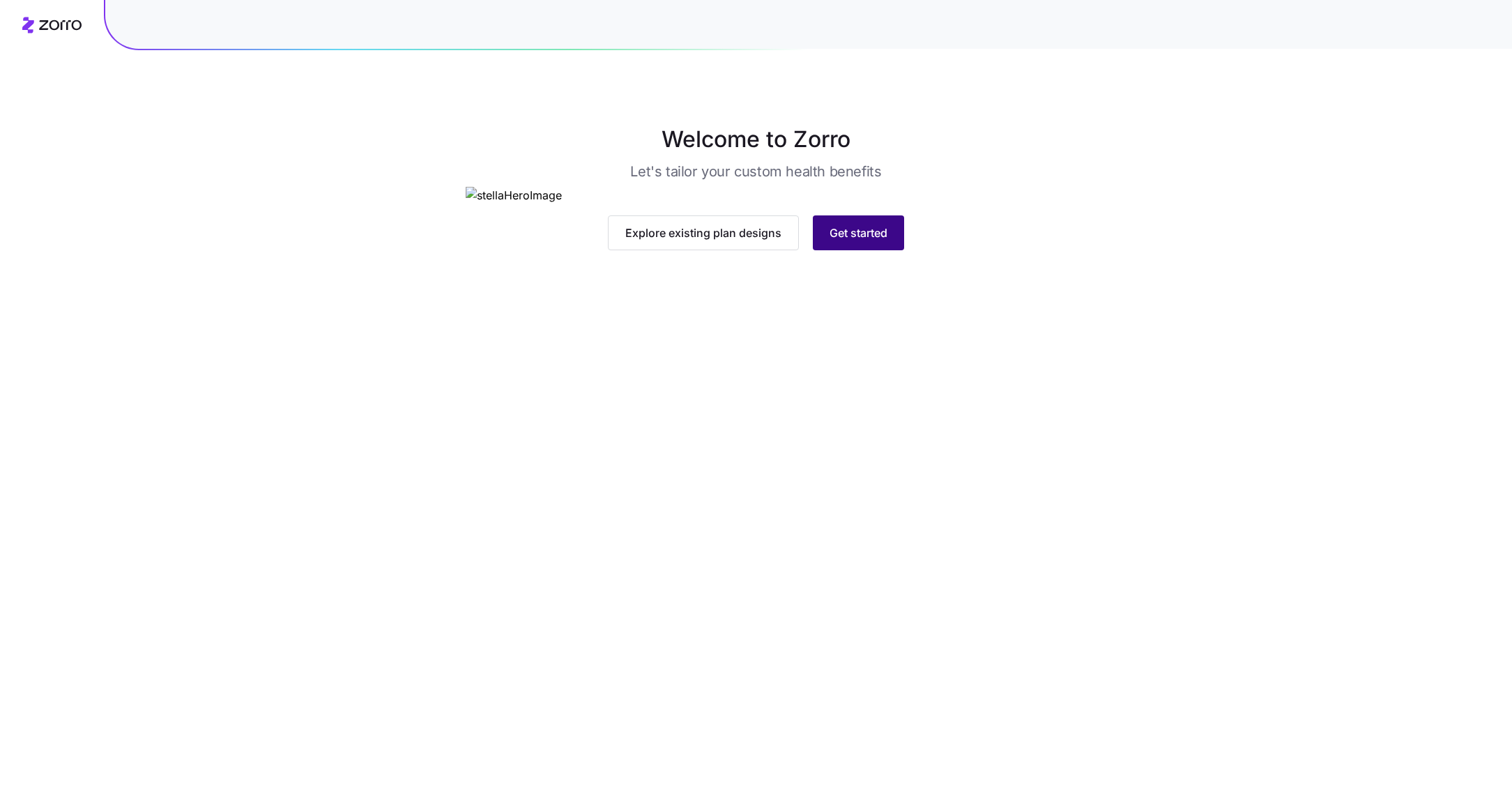
click at [850, 251] on button "Get started" at bounding box center [858, 233] width 91 height 35
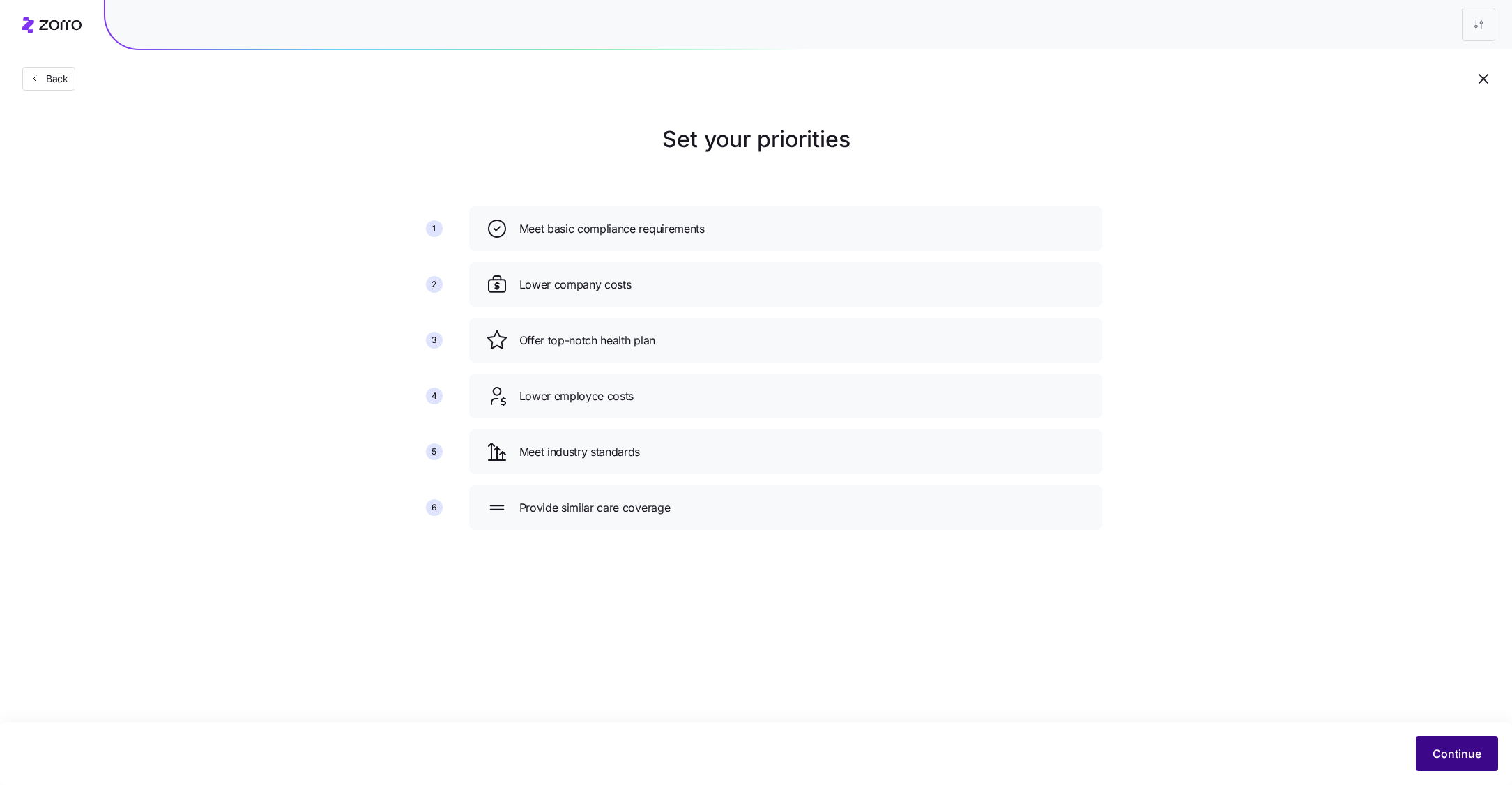
click at [1451, 759] on span "Continue" at bounding box center [1457, 754] width 48 height 17
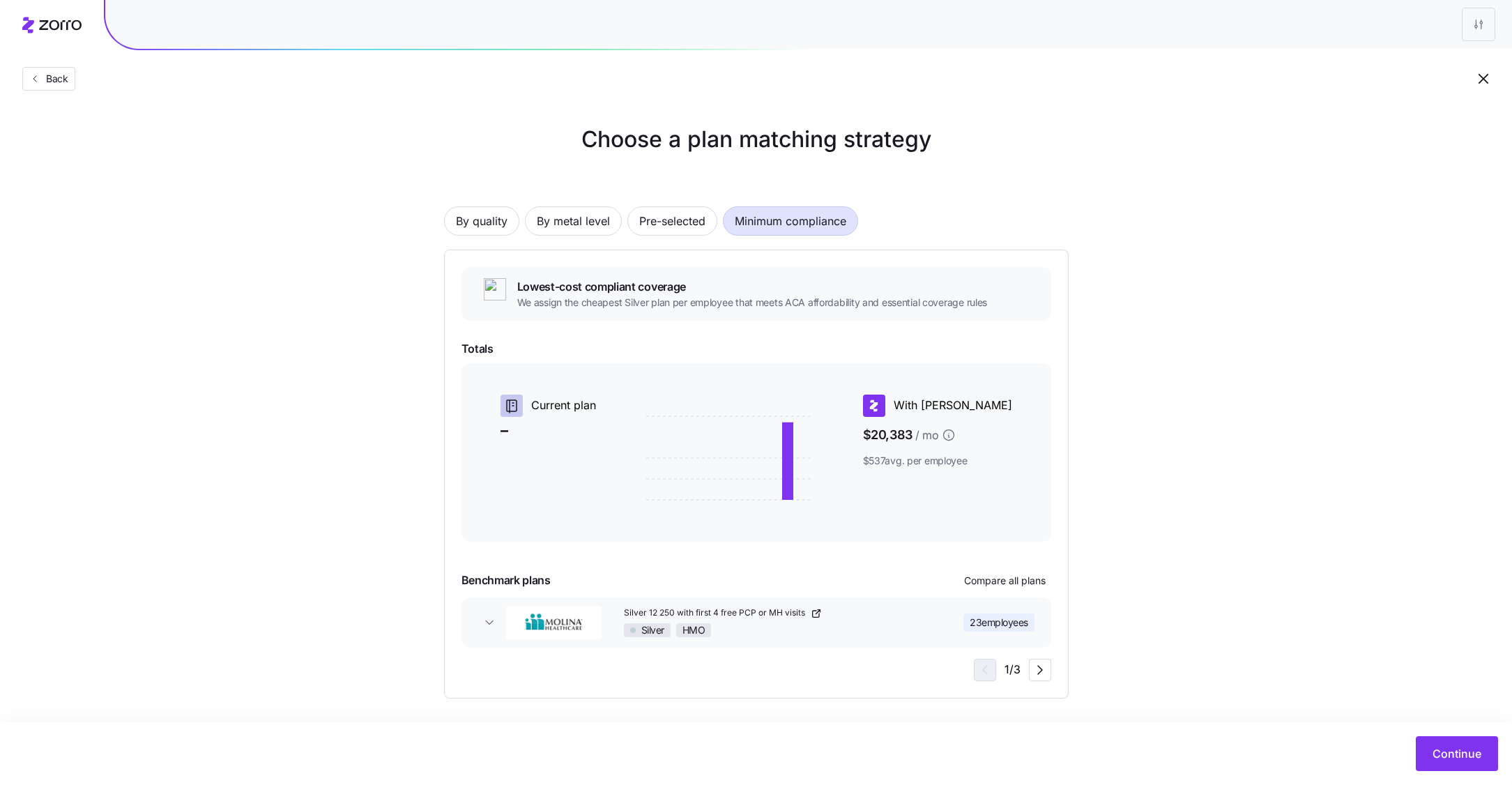
scroll to position [3, 0]
click at [1439, 749] on span "Continue" at bounding box center [1457, 754] width 48 height 17
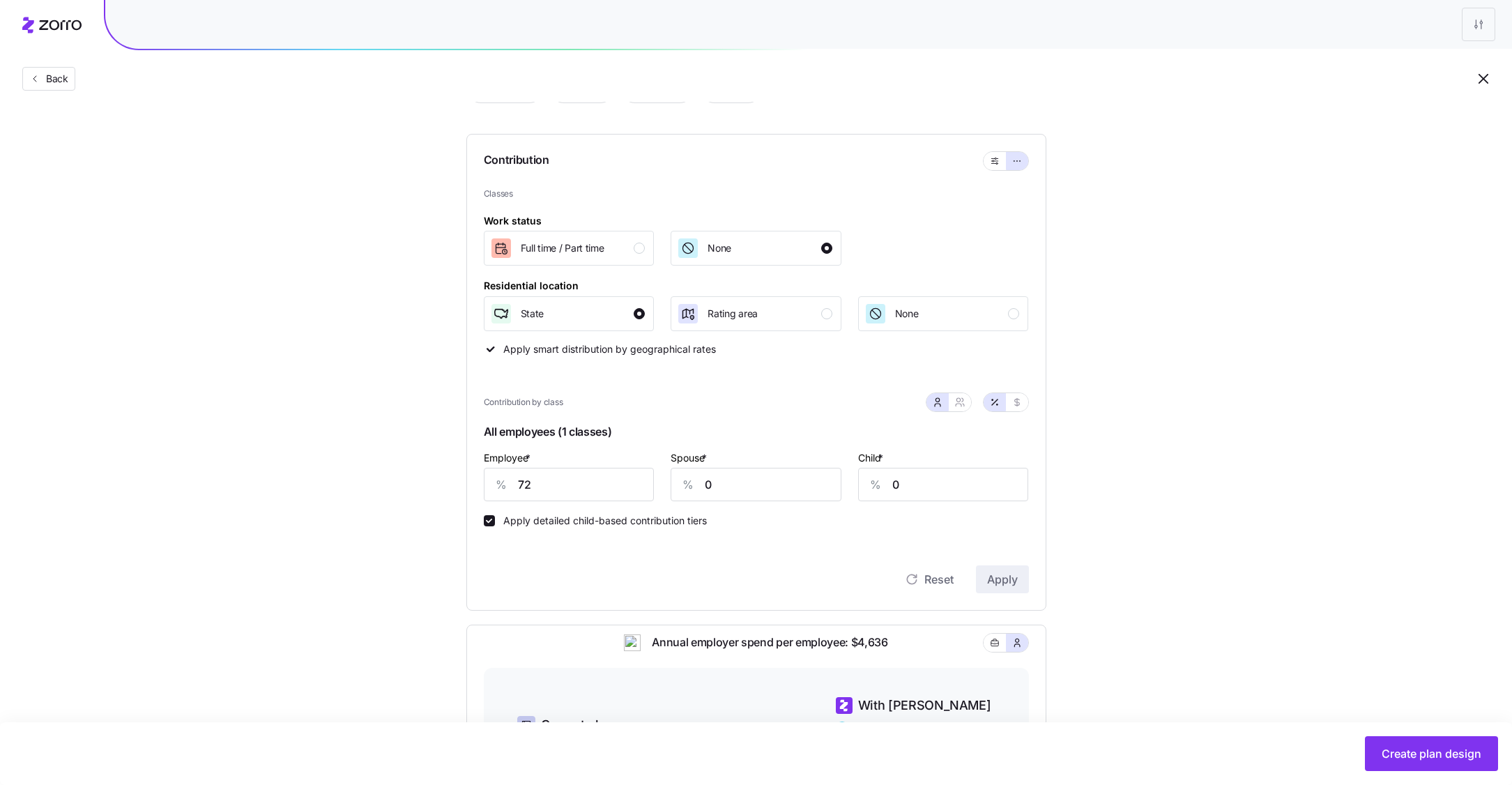
scroll to position [103, 0]
